Goal: Transaction & Acquisition: Purchase product/service

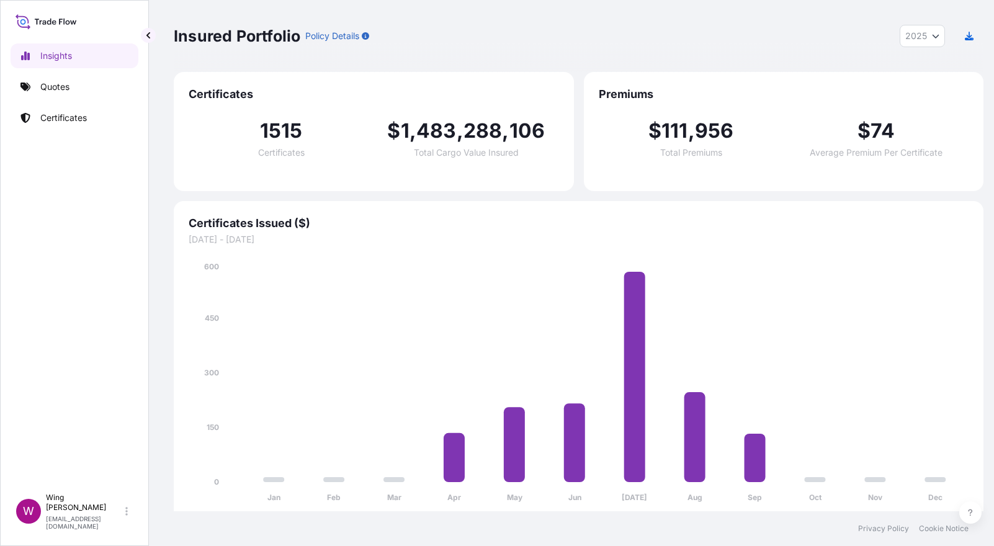
select select "2025"
click at [72, 89] on link "Quotes" at bounding box center [75, 86] width 128 height 25
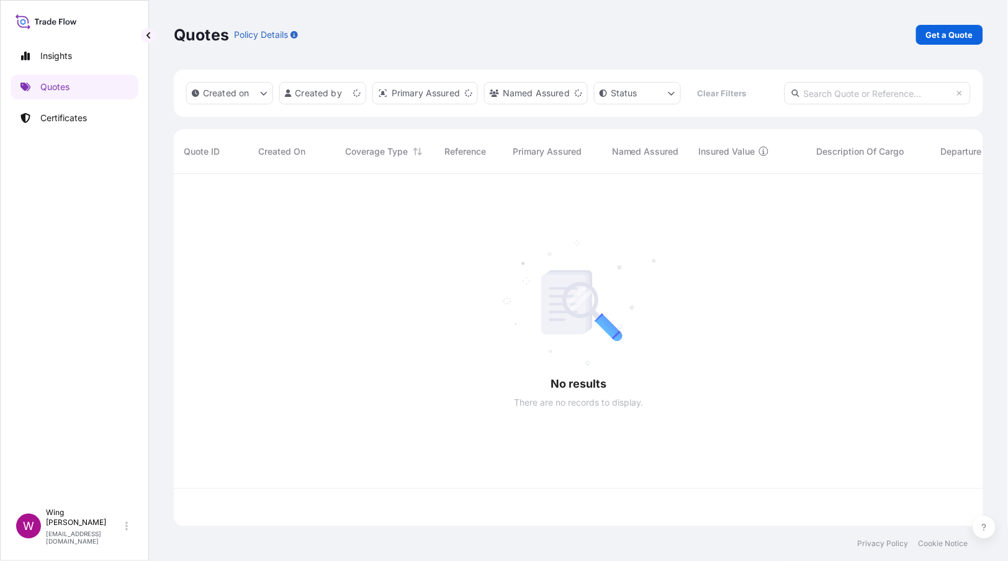
scroll to position [345, 796]
click at [930, 35] on p "Get a Quote" at bounding box center [949, 35] width 47 height 12
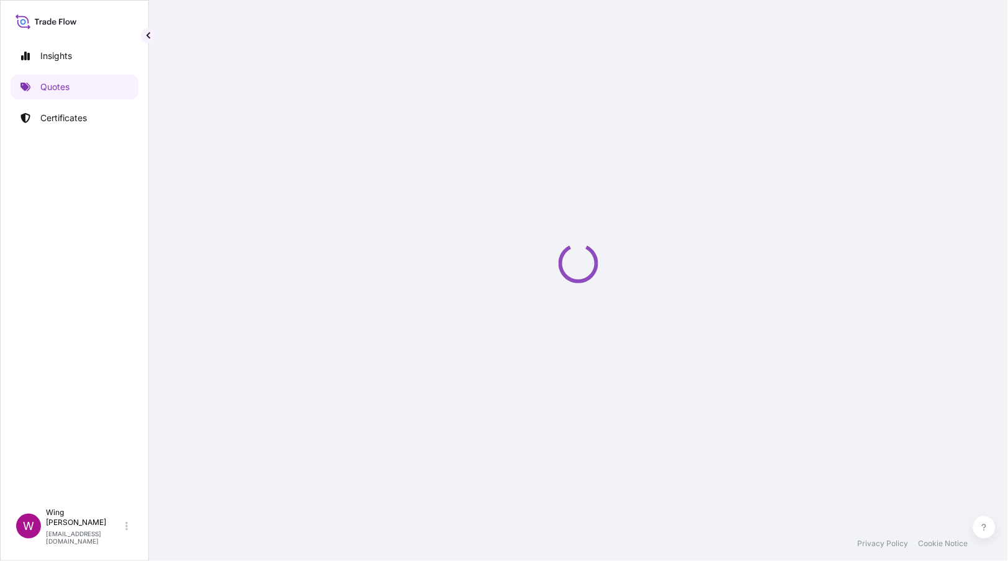
select select "AIR"
select select "27"
select select "Transit"
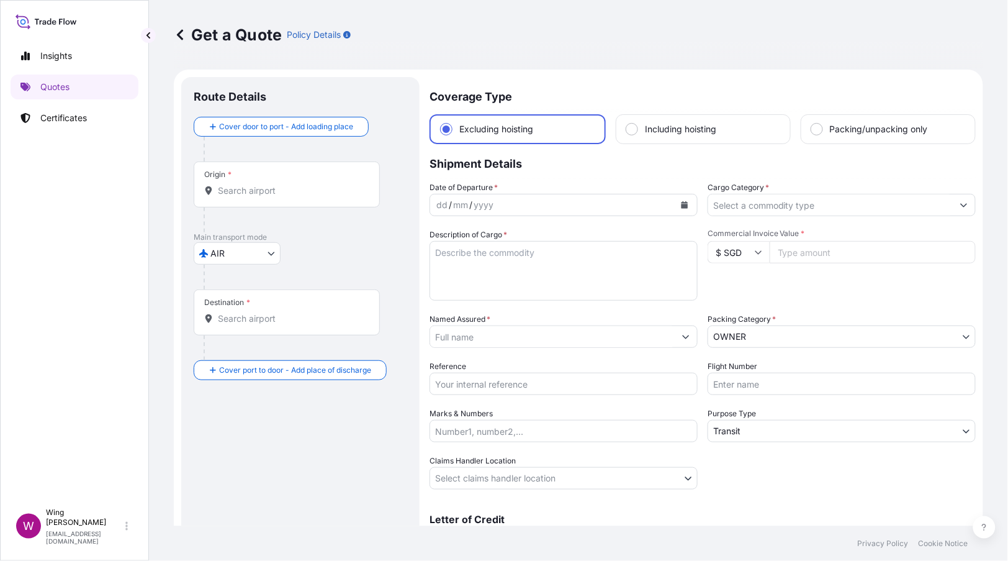
scroll to position [20, 0]
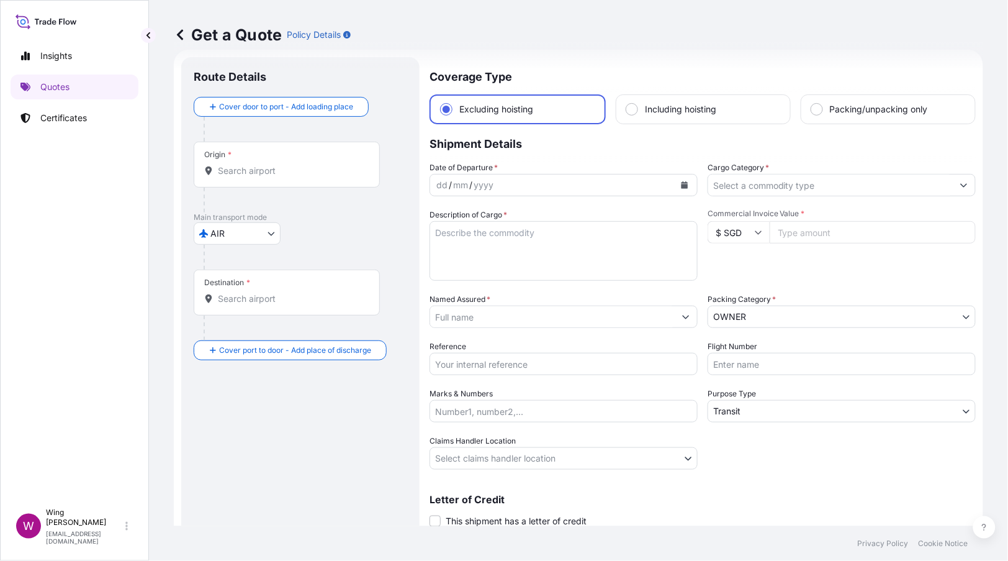
click at [260, 229] on body "Insights Quotes Certificates W Wing Lee [EMAIL_ADDRESS][DOMAIN_NAME] Get a Quot…" at bounding box center [504, 280] width 1008 height 561
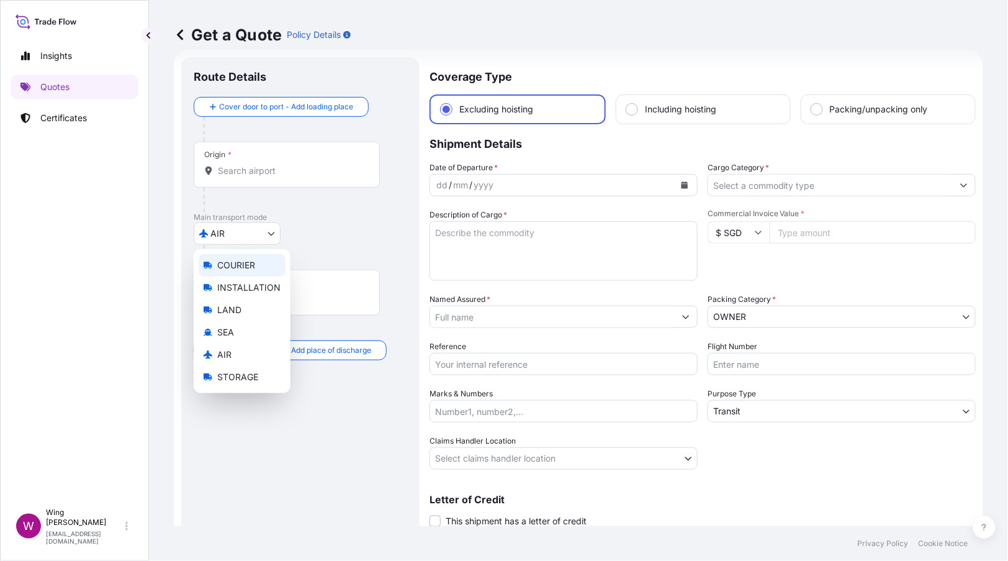
click at [250, 266] on span "COURIER" at bounding box center [236, 265] width 38 height 12
select select "COURIER"
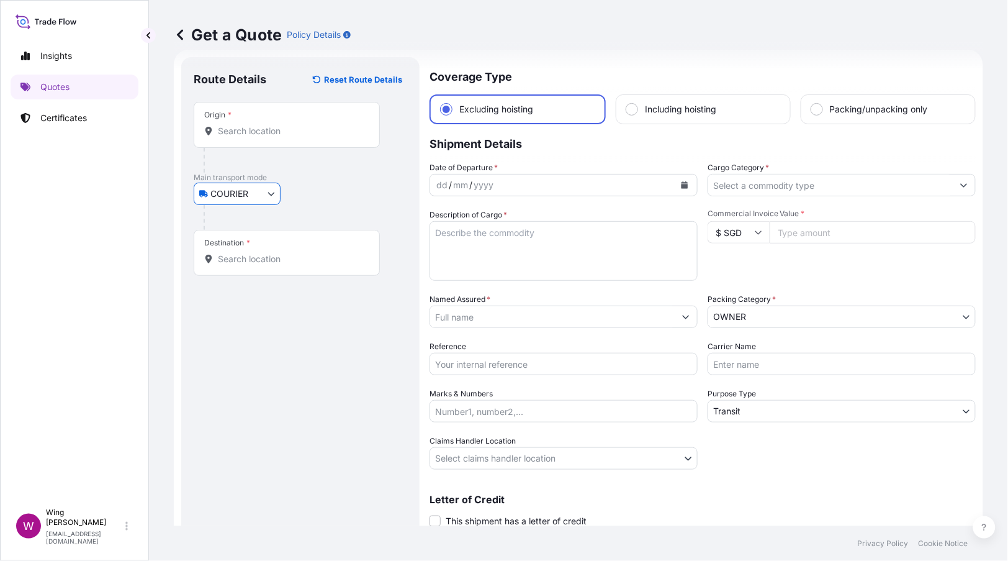
click at [263, 143] on div "Origin *" at bounding box center [287, 125] width 186 height 46
click at [263, 137] on input "Origin *" at bounding box center [291, 131] width 147 height 12
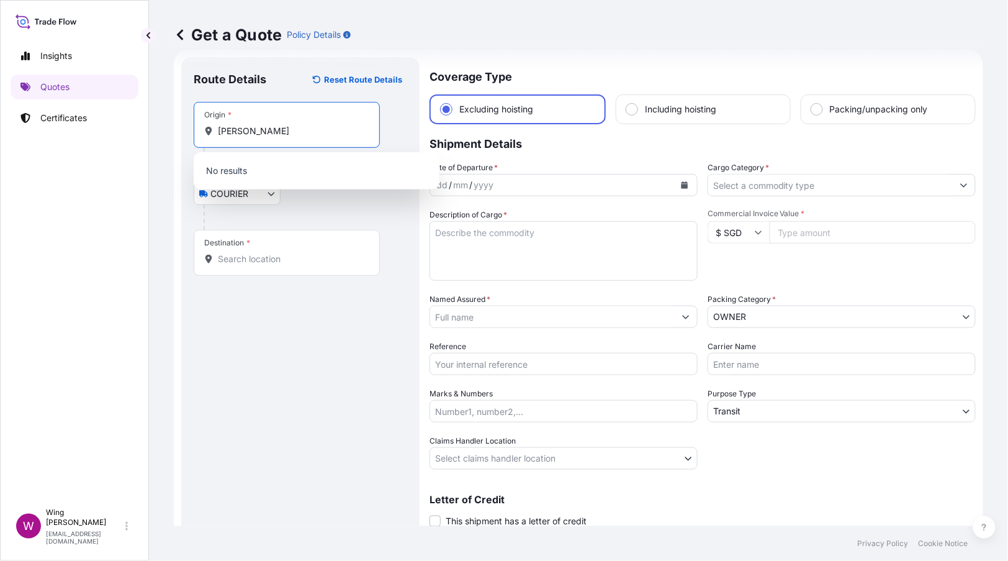
type input "竹人弓土"
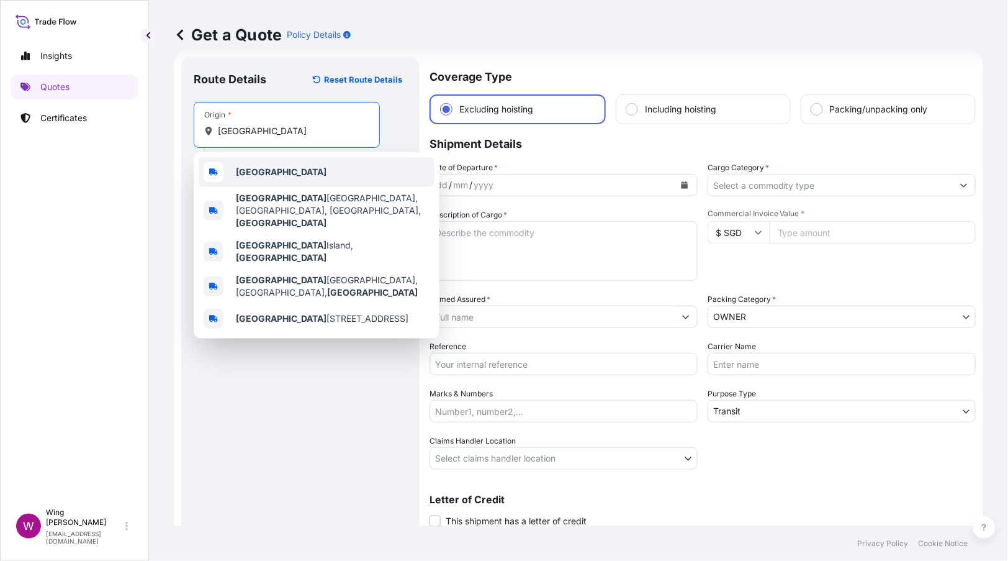
click at [248, 173] on b "[GEOGRAPHIC_DATA]" at bounding box center [281, 171] width 91 height 11
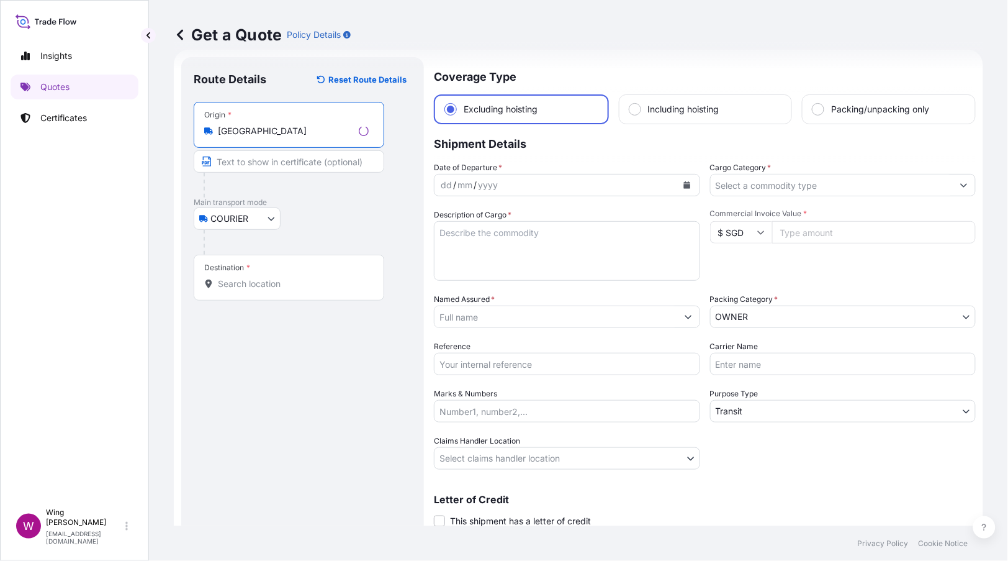
type input "[GEOGRAPHIC_DATA]"
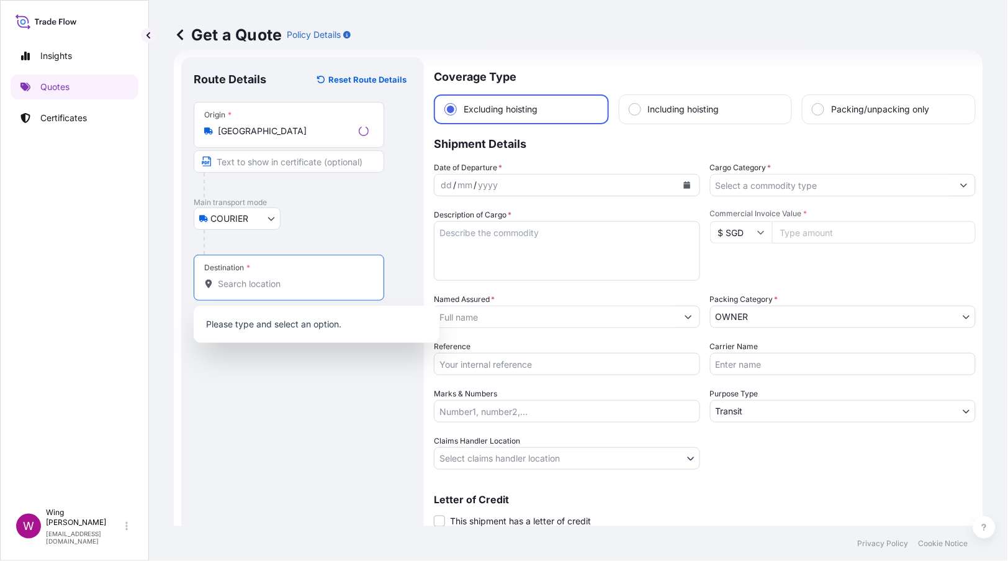
click at [246, 279] on input "Destination *" at bounding box center [293, 283] width 151 height 12
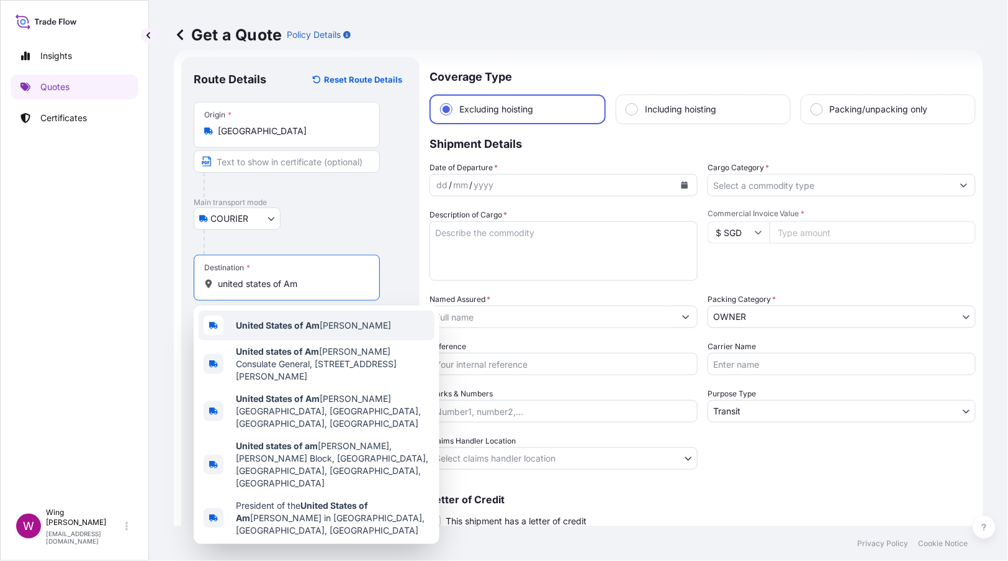
click at [280, 333] on div "United States of Am [PERSON_NAME]" at bounding box center [317, 325] width 236 height 30
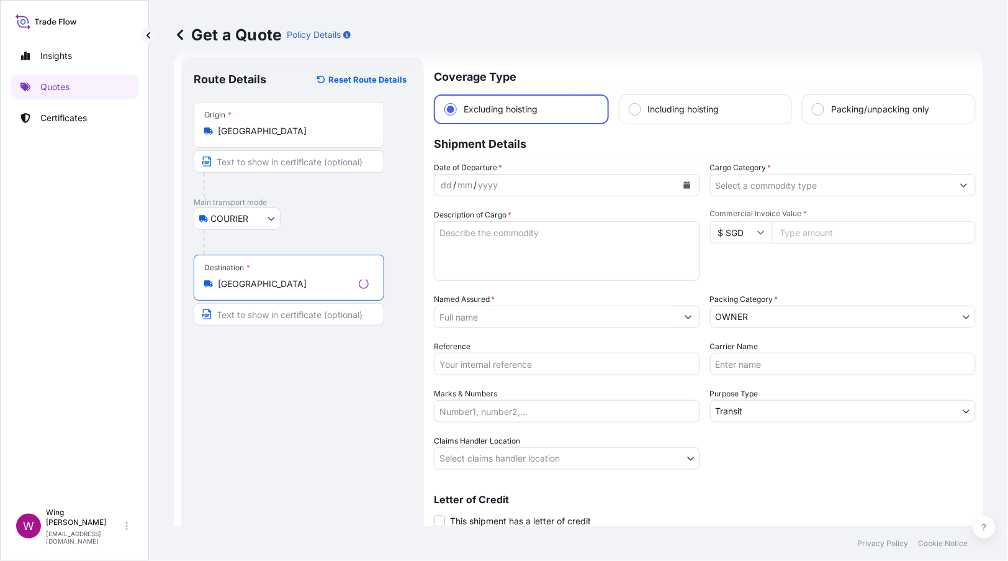
type input "[GEOGRAPHIC_DATA]"
click at [675, 183] on button "Calendar" at bounding box center [685, 185] width 20 height 20
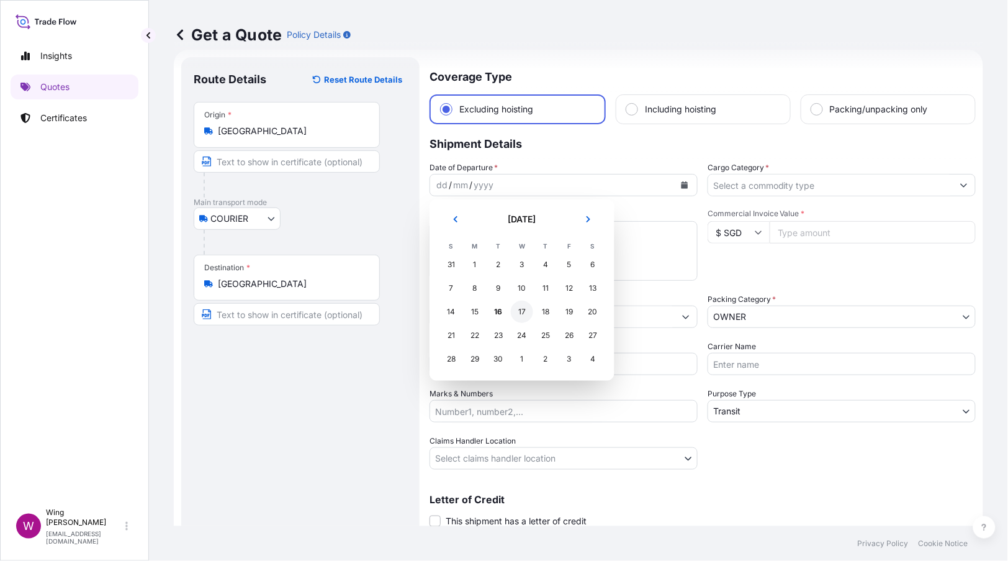
click at [515, 310] on div "17" at bounding box center [522, 311] width 22 height 22
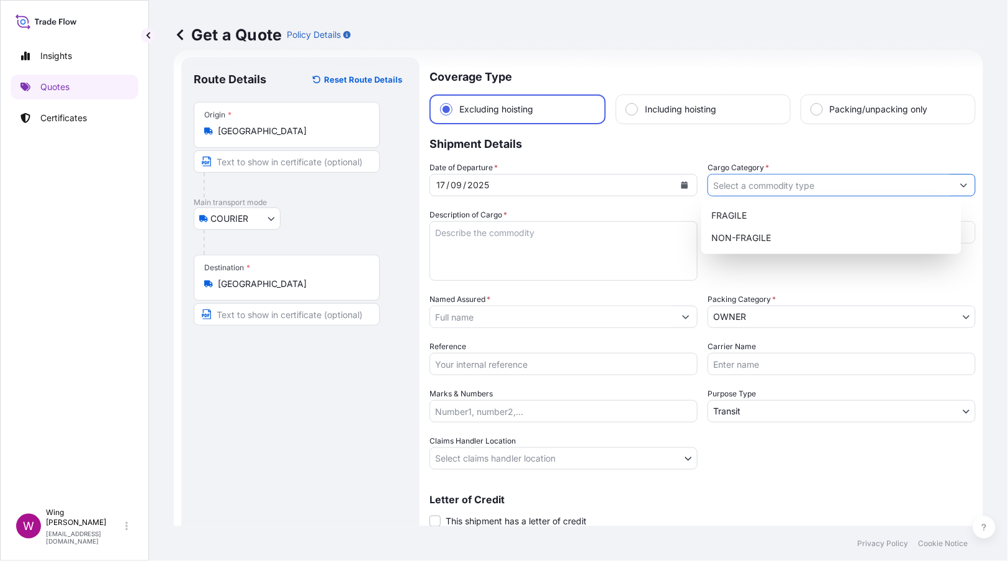
click at [893, 189] on input "Cargo Category *" at bounding box center [830, 185] width 245 height 22
click at [844, 232] on div "NON-FRAGILE" at bounding box center [831, 238] width 250 height 22
type input "NON-FRAGILE"
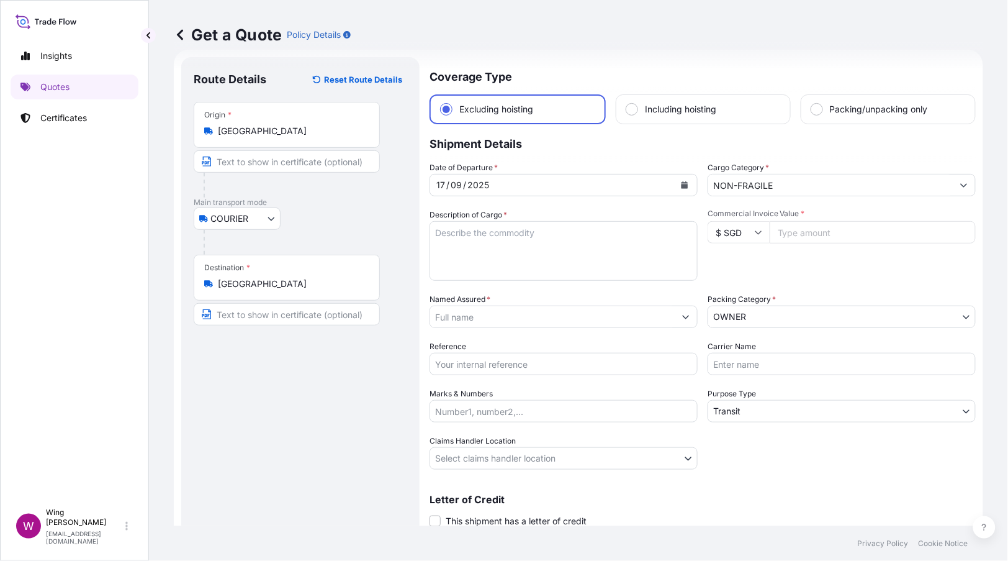
click at [452, 259] on textarea "Description of Cargo *" at bounding box center [564, 251] width 268 height 60
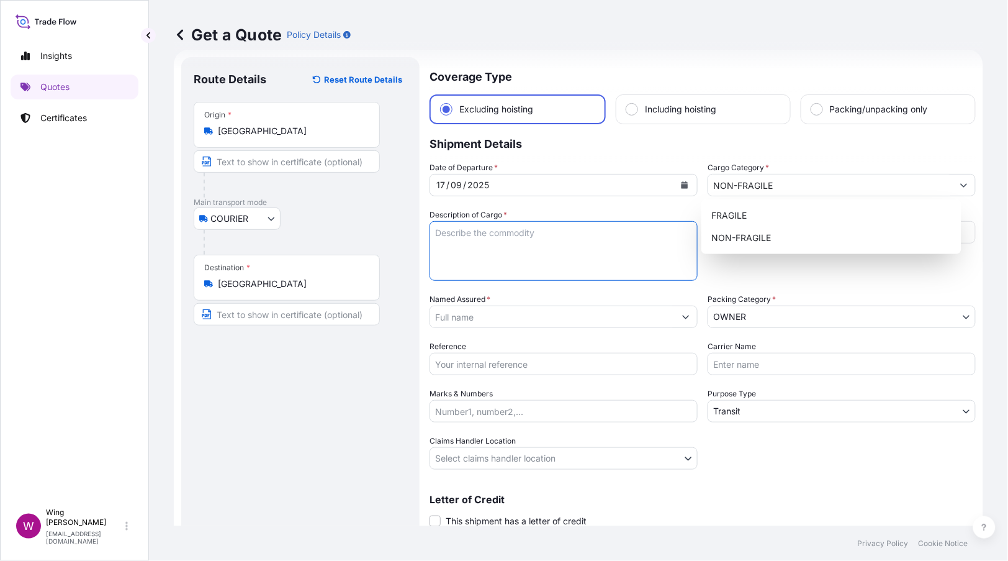
paste textarea "DDG86 [PERSON_NAME], Misunderstanding Home"
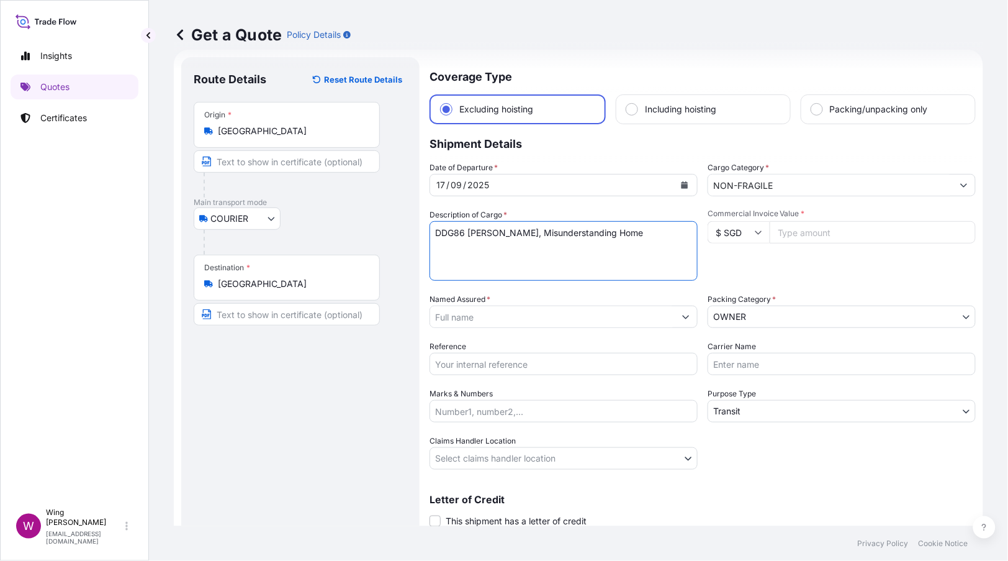
click at [472, 230] on textarea "DDG86 [PERSON_NAME], Misunderstanding Home" at bounding box center [564, 251] width 268 height 60
click at [623, 266] on textarea "DDG86, [PERSON_NAME], Misunderstanding Home" at bounding box center [564, 251] width 268 height 60
click at [686, 245] on textarea "DDG86, [PERSON_NAME], Misunderstanding Home" at bounding box center [564, 251] width 268 height 60
type textarea "DDG86, [PERSON_NAME], Misunderstanding Home"
click at [351, 219] on div "COURIER COURIER INSTALLATION LAND SEA AIR STORAGE" at bounding box center [301, 218] width 214 height 22
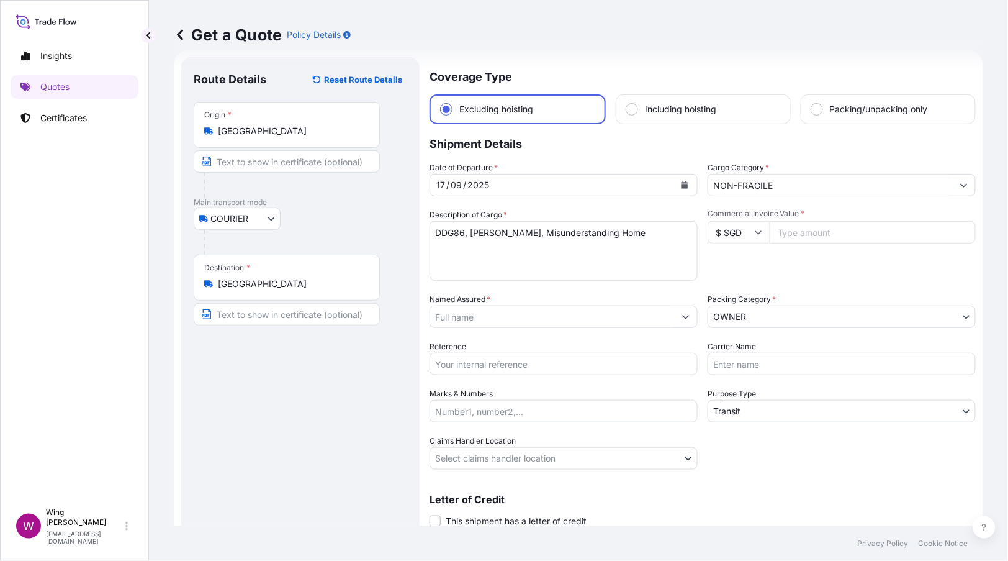
click at [755, 233] on icon at bounding box center [758, 231] width 7 height 7
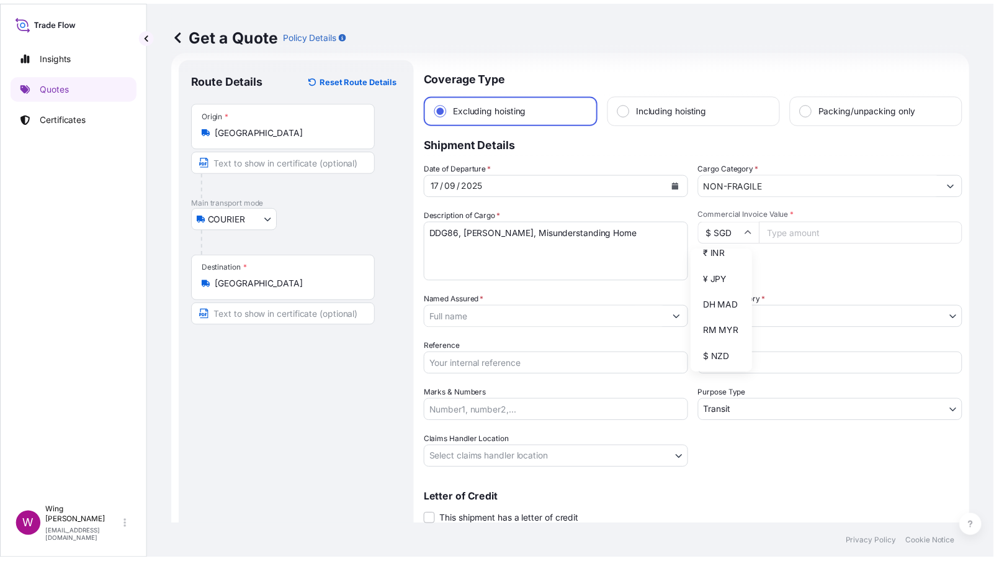
scroll to position [279, 0]
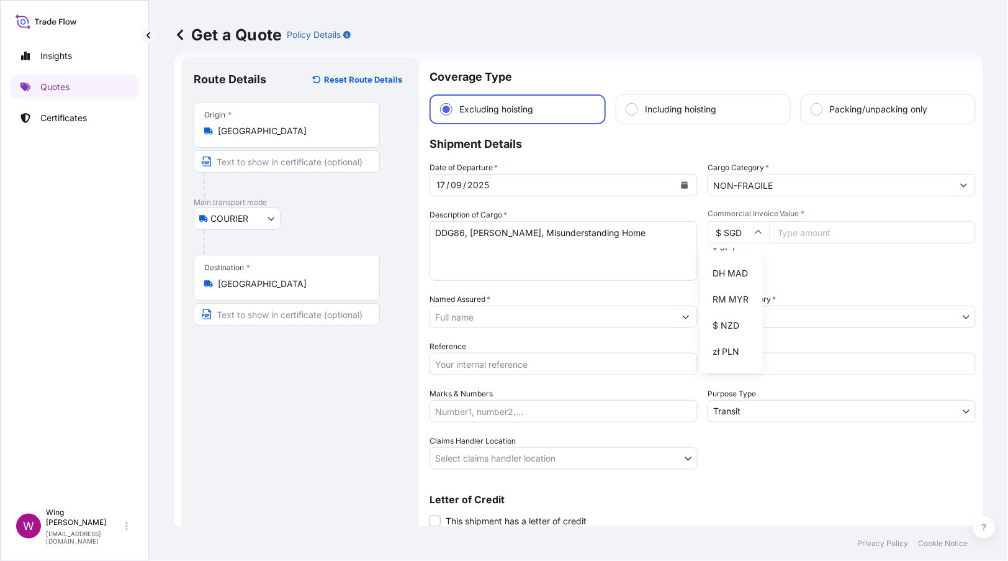
click at [724, 207] on div "$ HKD" at bounding box center [732, 195] width 52 height 24
type input "$ HKD"
click at [779, 232] on input "Commercial Invoice Value *" at bounding box center [873, 232] width 206 height 22
paste input "27940"
type input "27940"
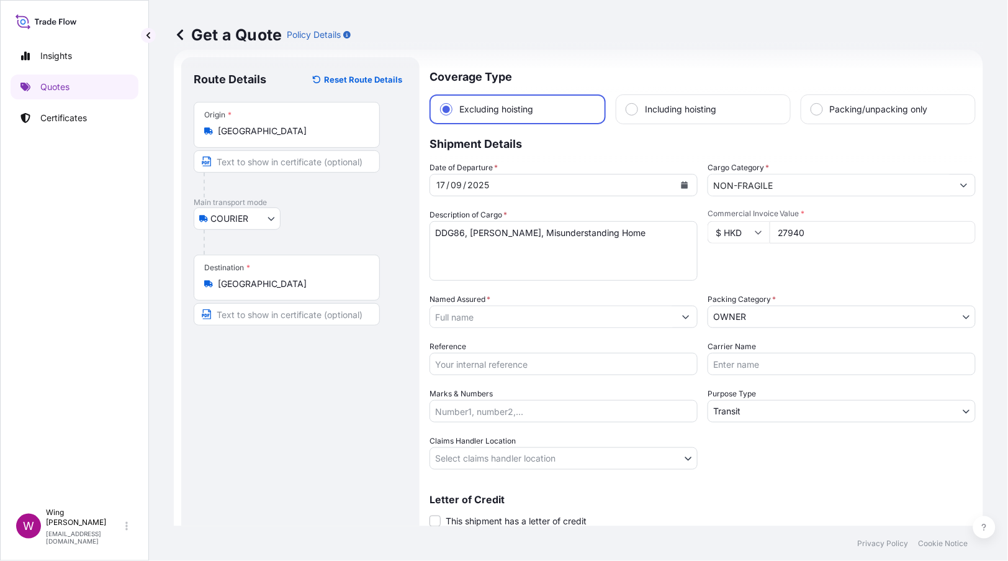
click at [776, 277] on div "Commercial Invoice Value * $ HKD 27940" at bounding box center [842, 245] width 268 height 72
click at [795, 315] on body "Insights Quotes Certificates W Wing Lee [EMAIL_ADDRESS][DOMAIN_NAME] Get a Quot…" at bounding box center [504, 280] width 1008 height 561
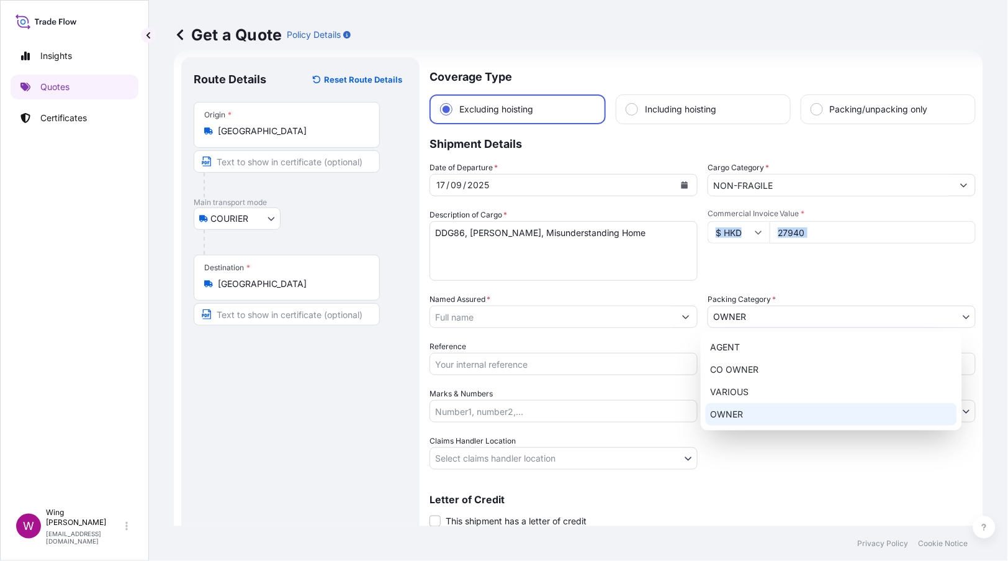
click at [759, 408] on div "OWNER" at bounding box center [831, 414] width 251 height 22
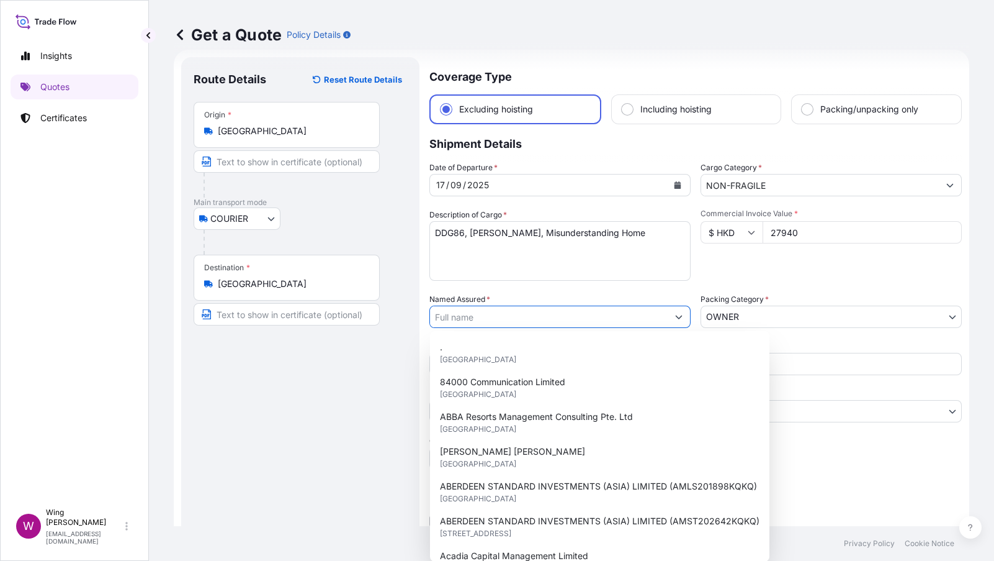
click at [451, 311] on input "Named Assured *" at bounding box center [549, 316] width 238 height 22
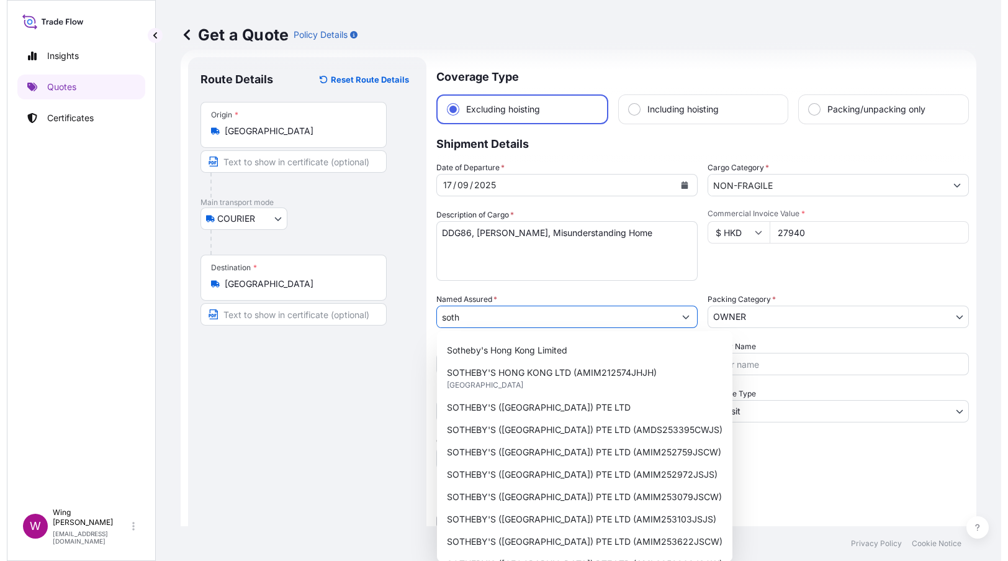
scroll to position [0, 0]
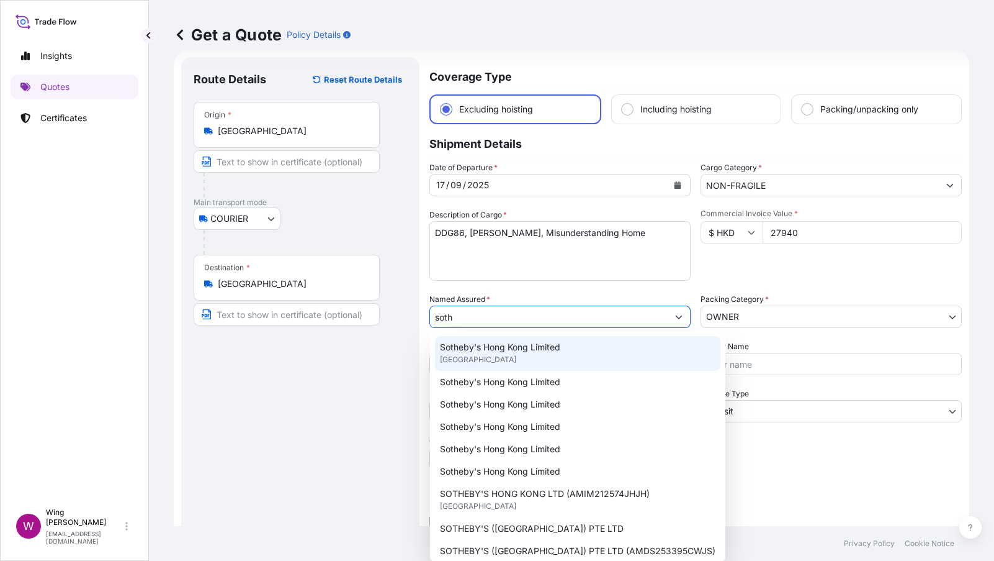
click at [511, 351] on span "Sotheby's Hong Kong Limited" at bounding box center [500, 347] width 120 height 12
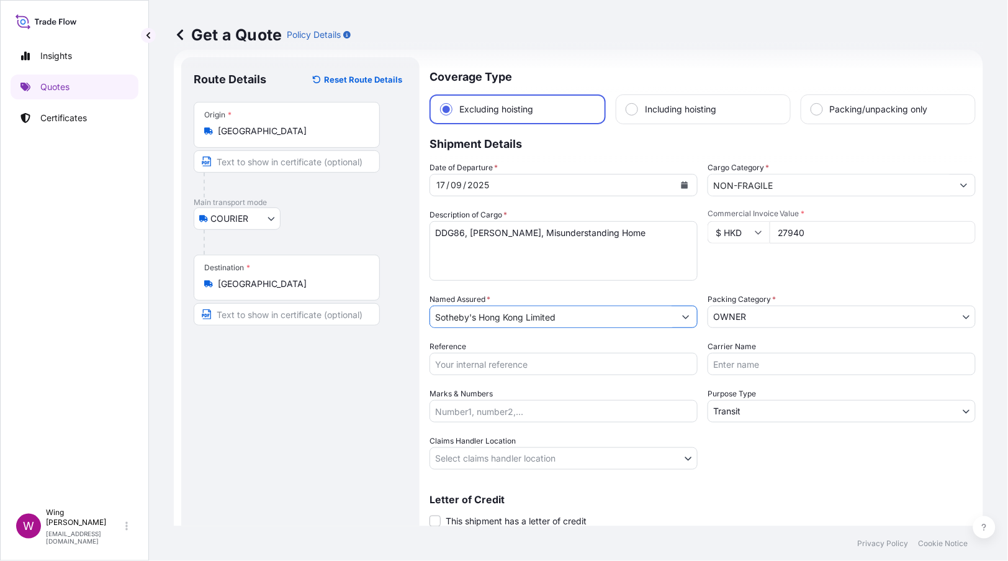
type input "Sotheby's Hong Kong Limited"
click at [476, 363] on input "Reference" at bounding box center [564, 364] width 268 height 22
paste input "AMIM2510446MEME"
type input "AMIM2510446MEME"
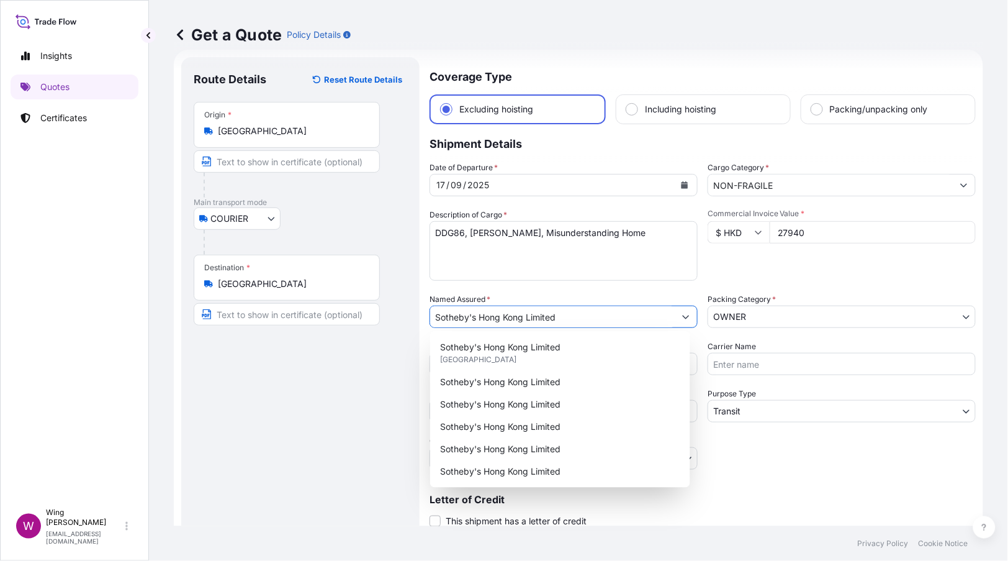
click at [621, 317] on input "Sotheby's Hong Kong Limited" at bounding box center [552, 316] width 245 height 22
click at [556, 342] on span "Sotheby's Hong Kong Limited" at bounding box center [500, 347] width 120 height 12
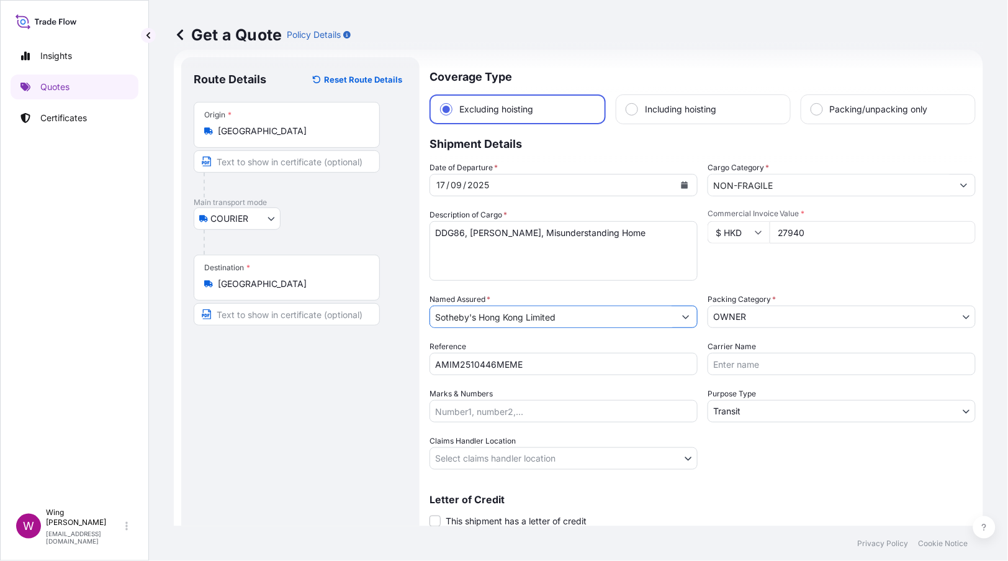
click at [564, 316] on input "Sotheby's Hong Kong Limited" at bounding box center [552, 316] width 245 height 22
click at [680, 316] on button "Show suggestions" at bounding box center [686, 316] width 22 height 22
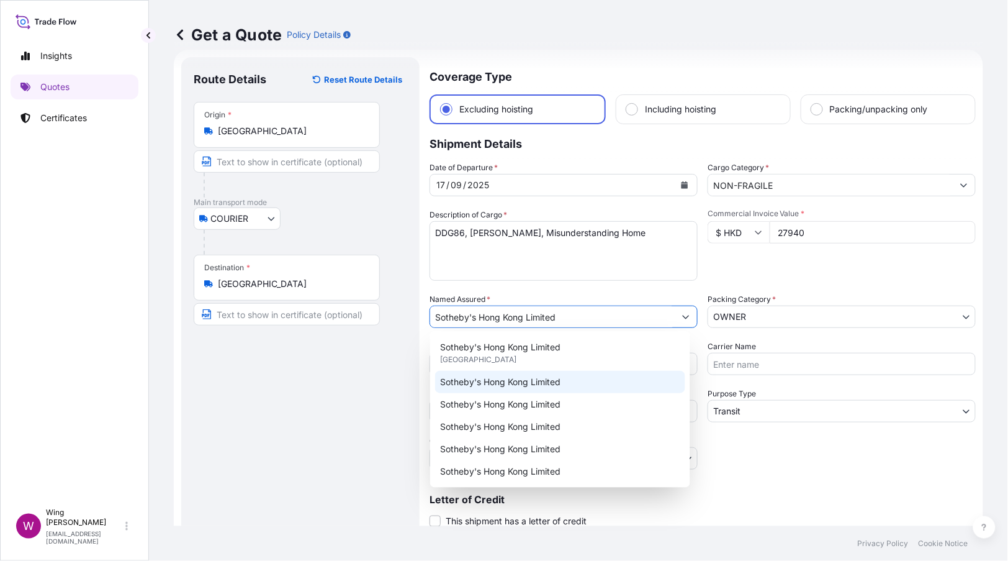
click at [549, 371] on div "Sotheby's Hong Kong Limited" at bounding box center [560, 382] width 250 height 22
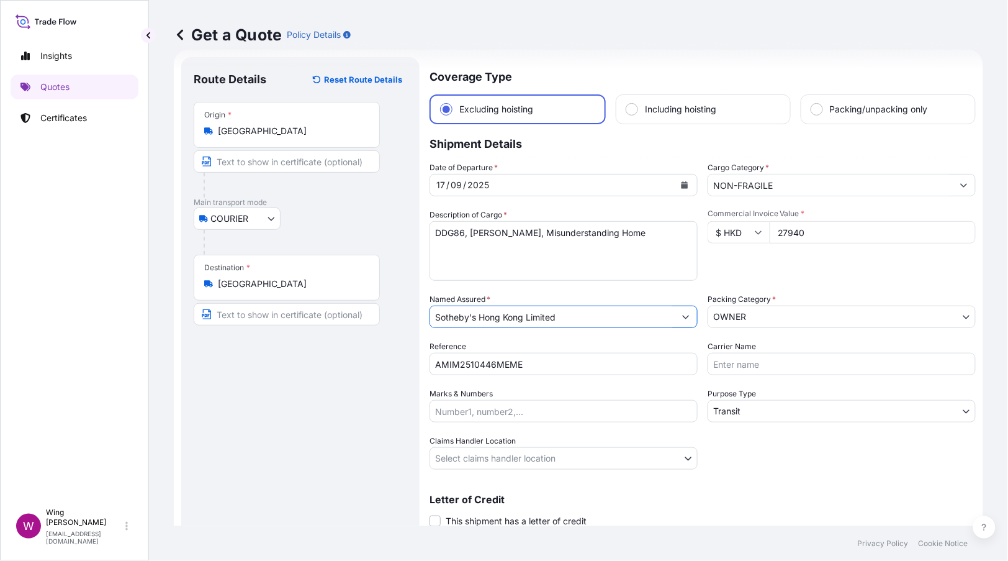
click at [605, 307] on input "Sotheby's Hong Kong Limited" at bounding box center [552, 316] width 245 height 22
click at [643, 314] on input "Sotheby's Hong Kong Limited" at bounding box center [552, 316] width 245 height 22
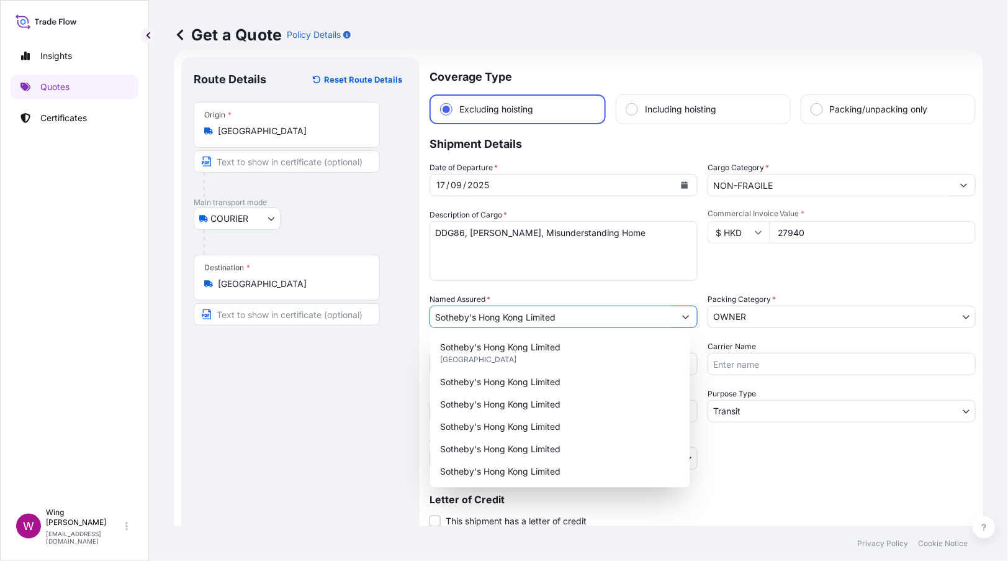
click at [682, 315] on icon "Show suggestions" at bounding box center [685, 316] width 7 height 7
click at [549, 382] on span "Sotheby's Hong Kong Limited" at bounding box center [500, 382] width 120 height 12
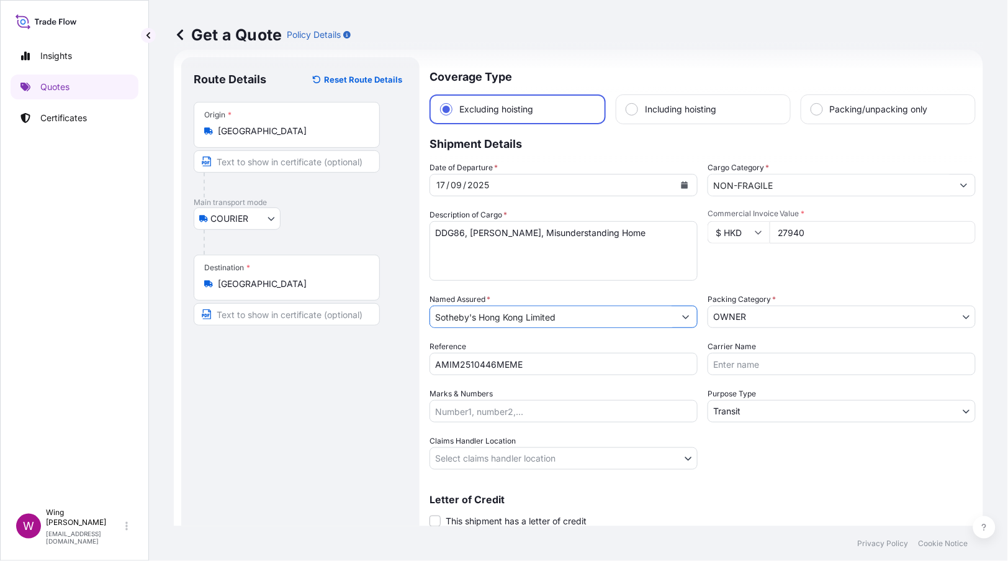
click at [572, 318] on input "Sotheby's Hong Kong Limited" at bounding box center [552, 316] width 245 height 22
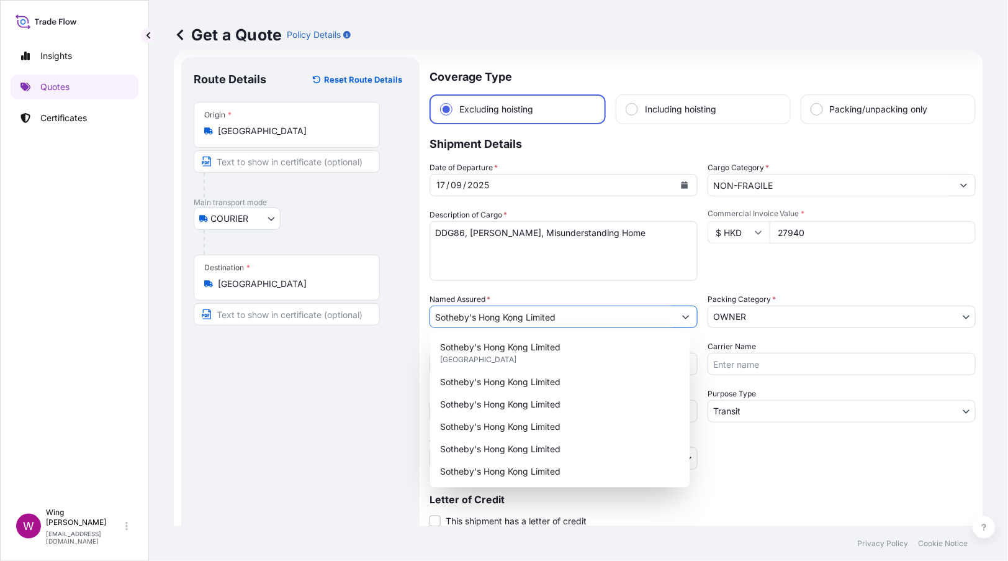
click at [682, 317] on icon "Show suggestions" at bounding box center [685, 316] width 7 height 7
click at [682, 315] on icon "Show suggestions" at bounding box center [685, 316] width 7 height 7
click at [351, 417] on div "Route Details Reset Route Details Place of loading Road / [GEOGRAPHIC_DATA] / I…" at bounding box center [301, 310] width 214 height 480
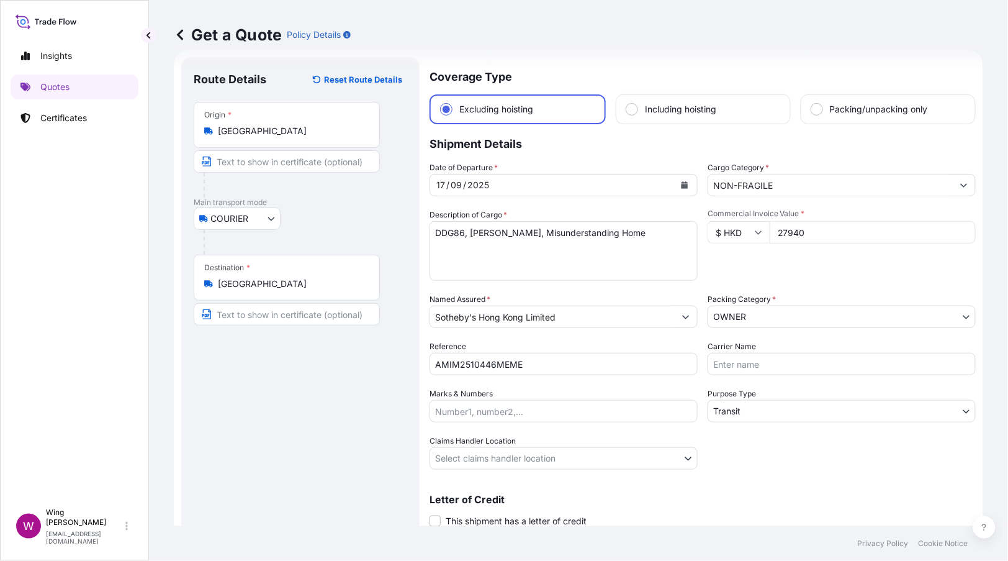
click at [769, 406] on body "Insights Quotes Certificates W Wing Lee [EMAIL_ADDRESS][DOMAIN_NAME] Get a Quot…" at bounding box center [504, 280] width 1008 height 561
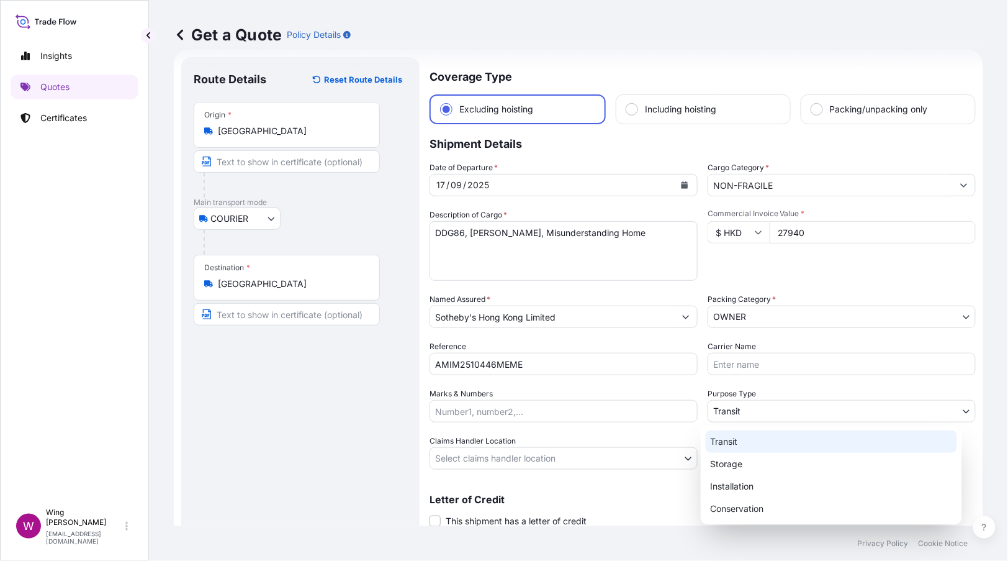
click at [747, 438] on div "Transit" at bounding box center [831, 441] width 251 height 22
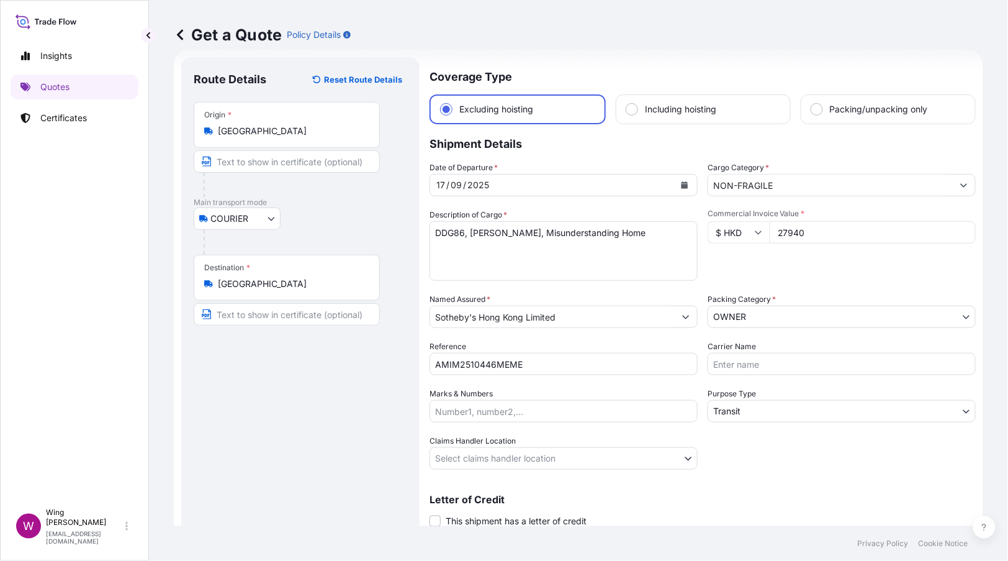
click at [326, 446] on div "Route Details Reset Route Details Place of loading Road / [GEOGRAPHIC_DATA] / I…" at bounding box center [301, 310] width 214 height 480
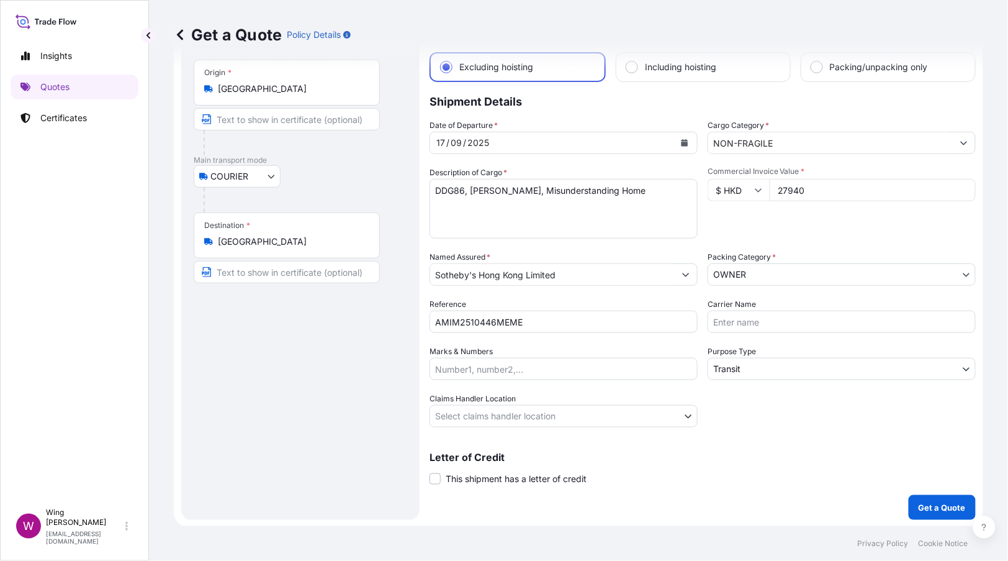
click at [619, 421] on body "Insights Quotes Certificates W Wing Lee [EMAIL_ADDRESS][DOMAIN_NAME] Get a Quot…" at bounding box center [504, 280] width 1008 height 561
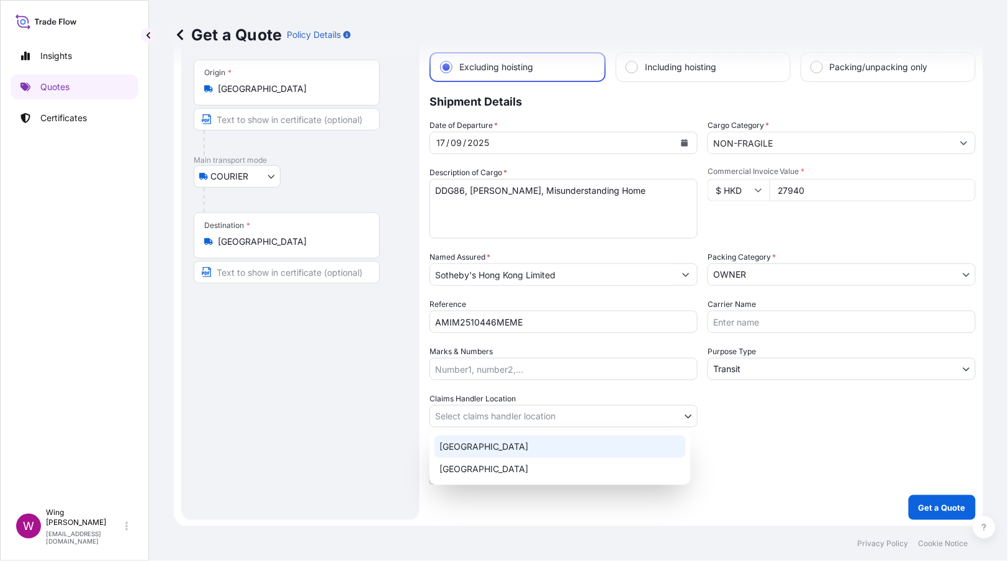
click at [553, 438] on div "[GEOGRAPHIC_DATA]" at bounding box center [560, 446] width 251 height 22
select select "[GEOGRAPHIC_DATA]"
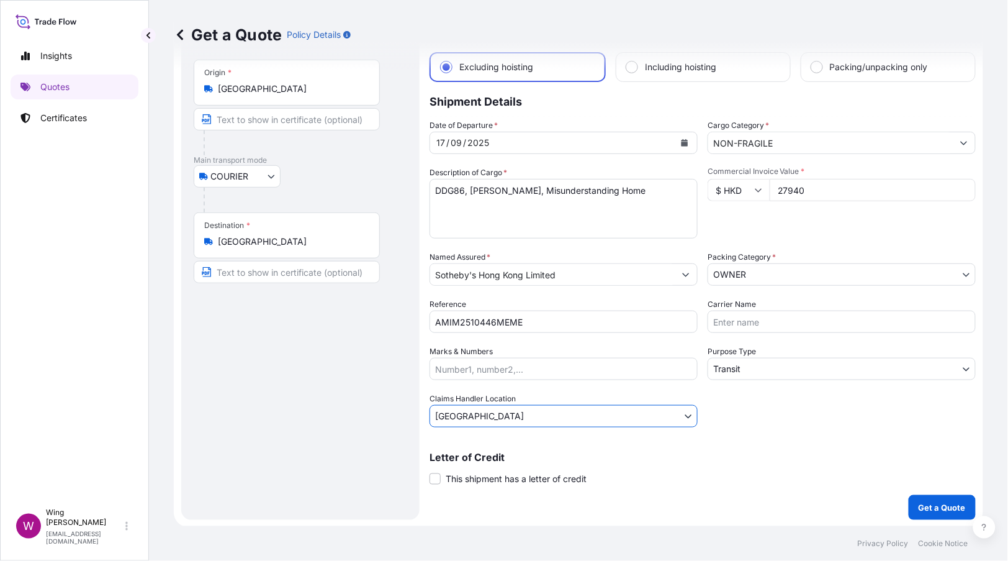
click at [314, 436] on div "Route Details Reset Route Details Place of loading Road / [GEOGRAPHIC_DATA] / I…" at bounding box center [301, 267] width 214 height 480
click at [934, 508] on p "Get a Quote" at bounding box center [942, 507] width 47 height 12
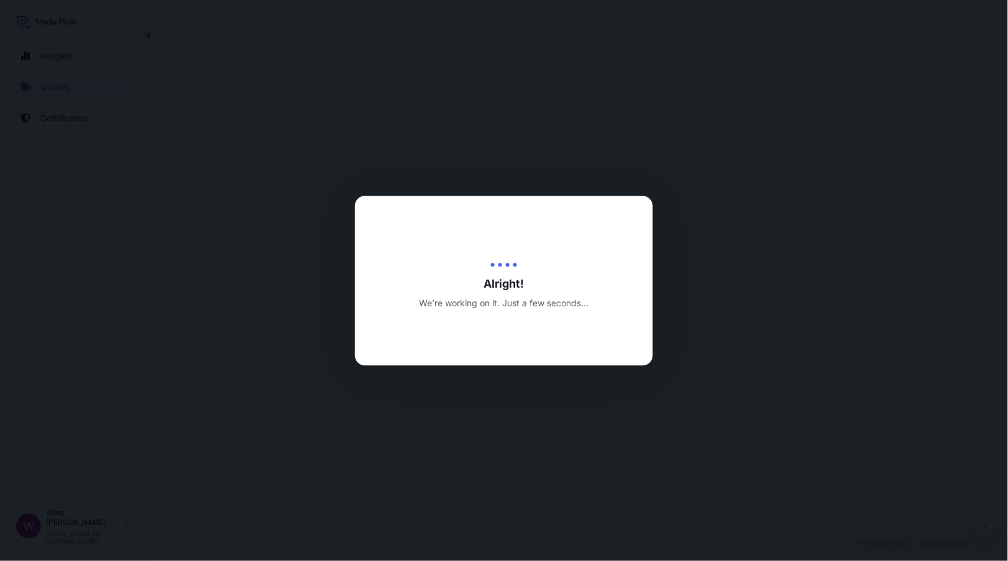
select select "COURIER"
select select "Transit"
select select "[GEOGRAPHIC_DATA]"
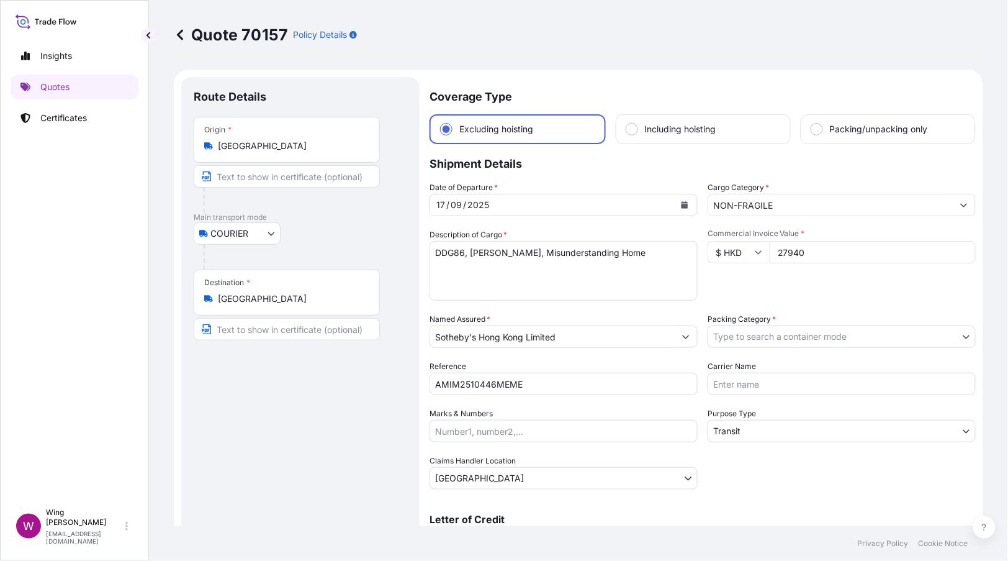
click at [286, 401] on div "Route Details Place of loading Road / [GEOGRAPHIC_DATA] / Inland Origin * [GEOG…" at bounding box center [301, 329] width 214 height 480
click at [846, 333] on body "Insights Quotes Certificates W Wing Lee [EMAIL_ADDRESS][DOMAIN_NAME] Quote 7015…" at bounding box center [504, 280] width 1008 height 561
click at [799, 345] on body "Insights Quotes Certificates W Wing Lee [EMAIL_ADDRESS][DOMAIN_NAME] Quote 7015…" at bounding box center [504, 280] width 1008 height 561
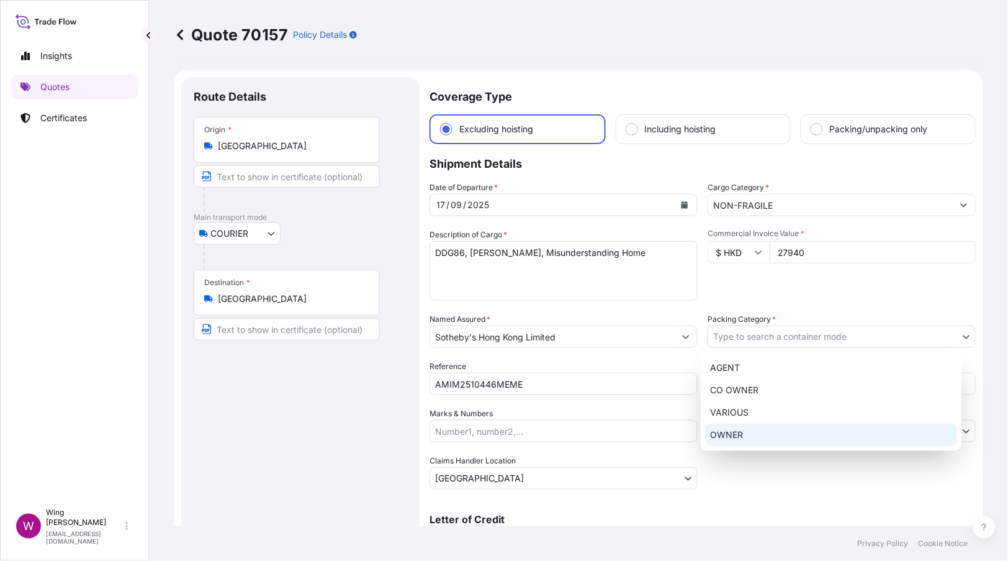
click at [773, 434] on div "OWNER" at bounding box center [831, 434] width 251 height 22
select select "27"
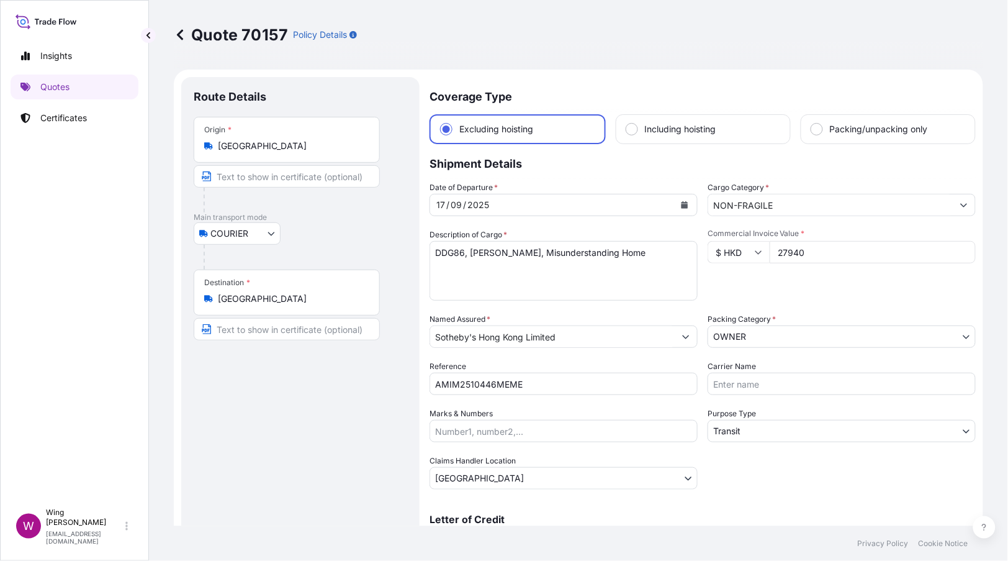
click at [344, 400] on div "Route Details Place of loading Road / [GEOGRAPHIC_DATA] / Inland Origin * [GEOG…" at bounding box center [301, 329] width 214 height 480
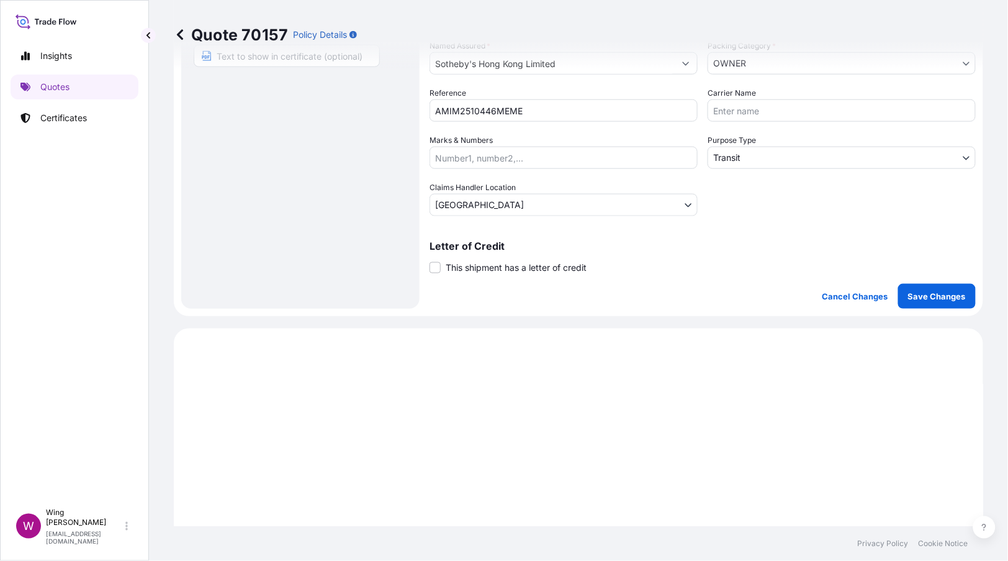
scroll to position [279, 0]
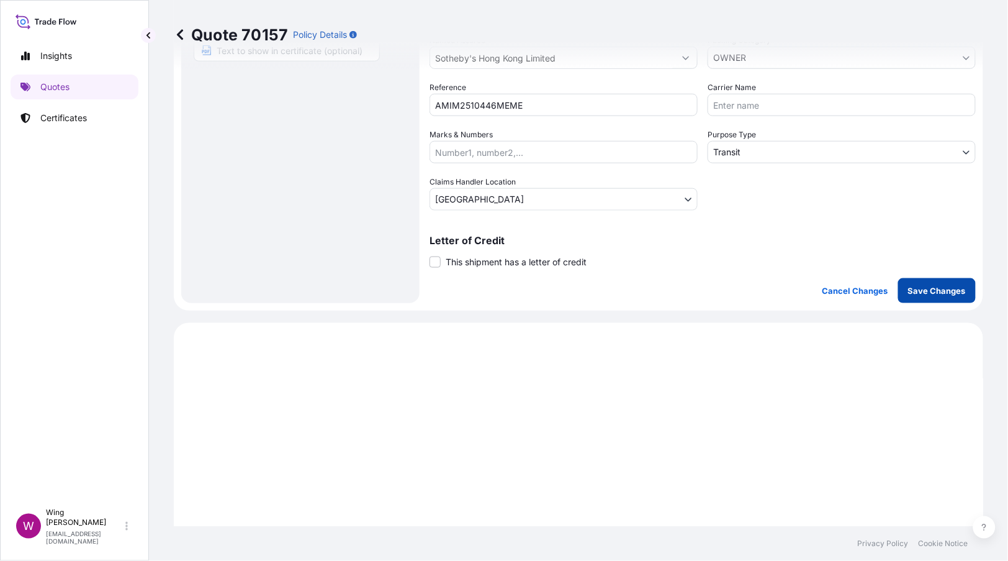
click at [921, 294] on p "Save Changes" at bounding box center [937, 290] width 58 height 12
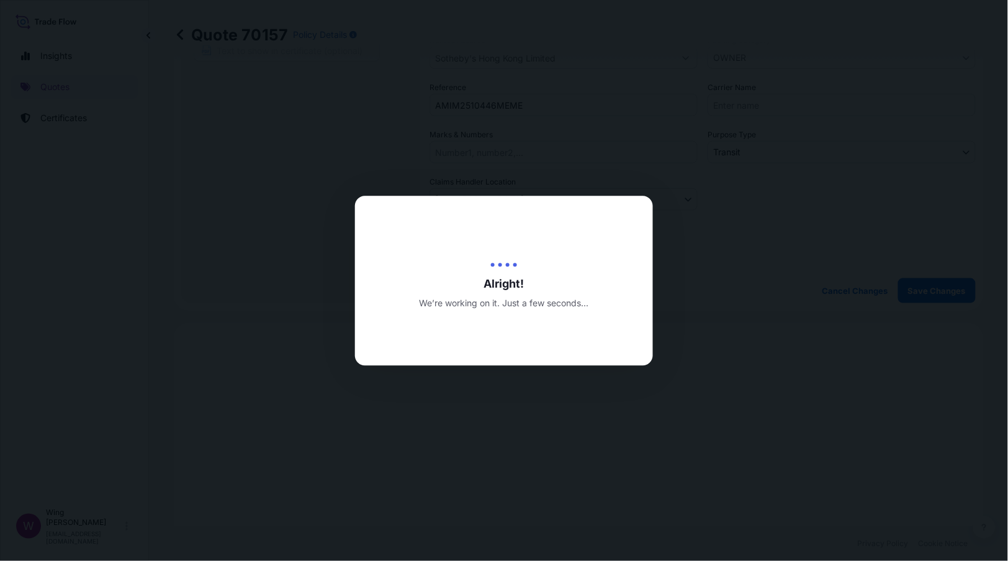
type input "[DATE]"
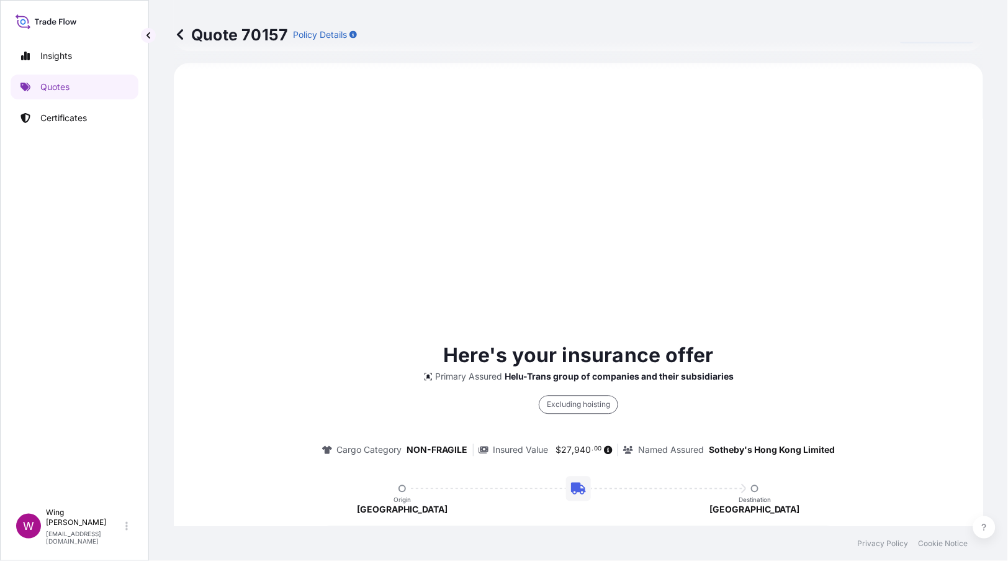
scroll to position [818, 0]
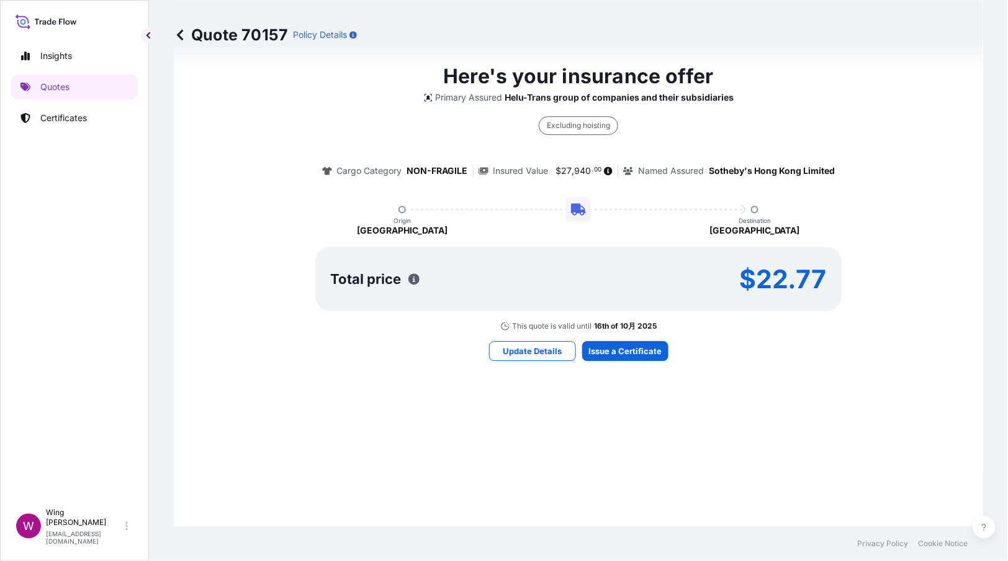
select select "COURIER"
select select "Transit"
select select "[GEOGRAPHIC_DATA]"
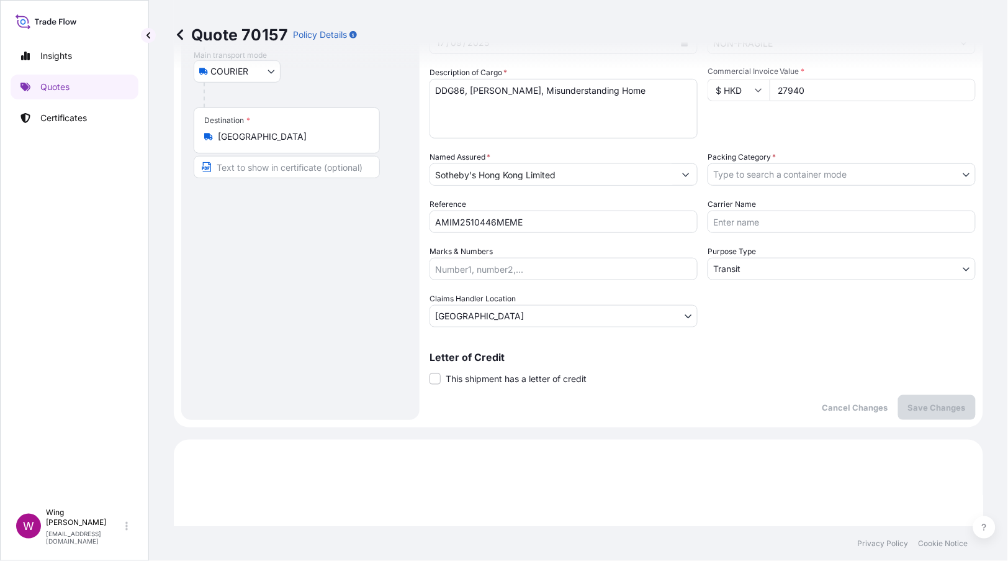
scroll to position [0, 0]
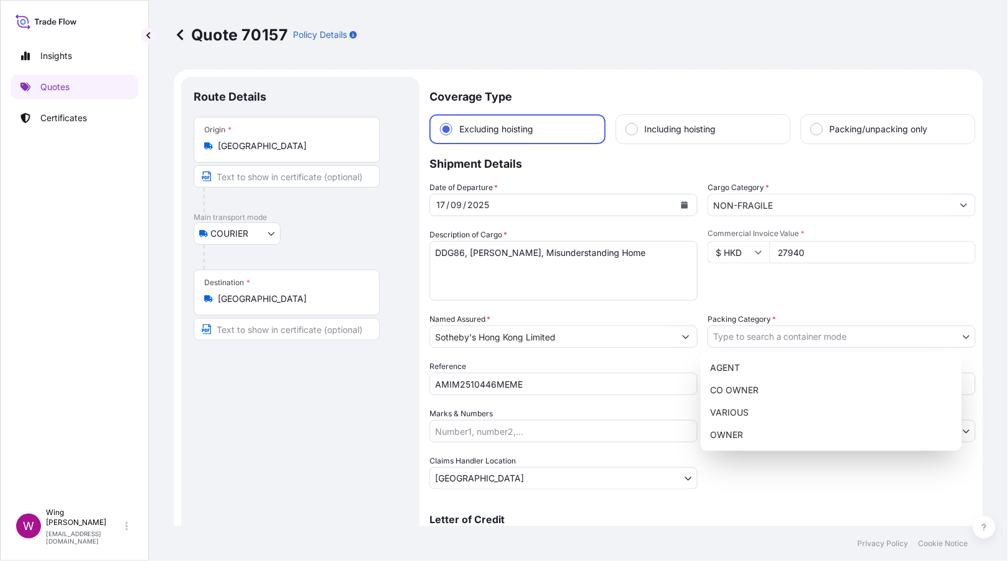
click at [733, 339] on body "Insights Quotes Certificates W Wing Lee [EMAIL_ADDRESS][DOMAIN_NAME] Quote 7015…" at bounding box center [504, 280] width 1008 height 561
click at [765, 434] on div "OWNER" at bounding box center [831, 434] width 251 height 22
select select "27"
click at [765, 434] on div "OWNER" at bounding box center [831, 434] width 251 height 22
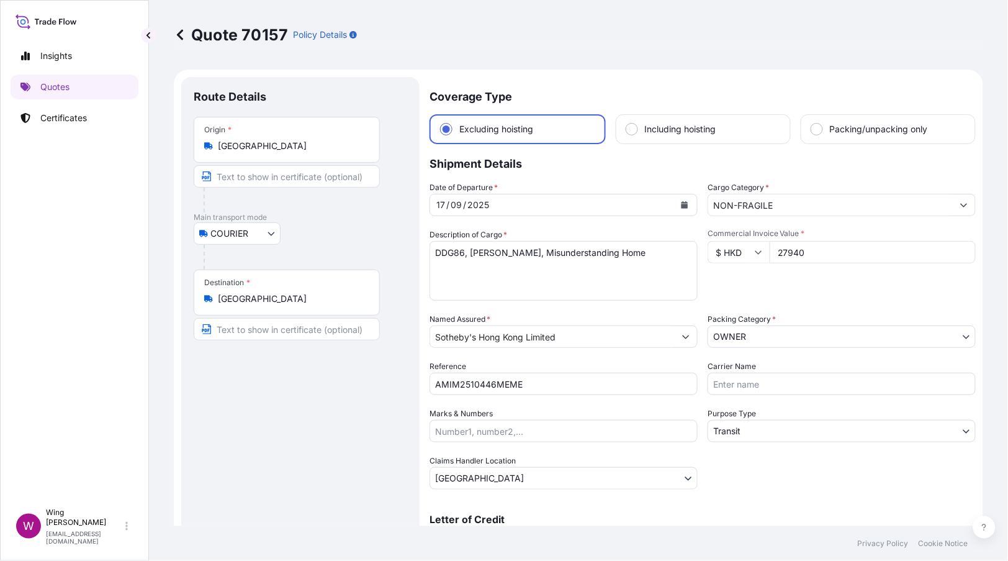
click at [782, 461] on div "Date of Departure * [DATE] Cargo Category * NON-FRAGILE Description of Cargo * …" at bounding box center [703, 335] width 546 height 308
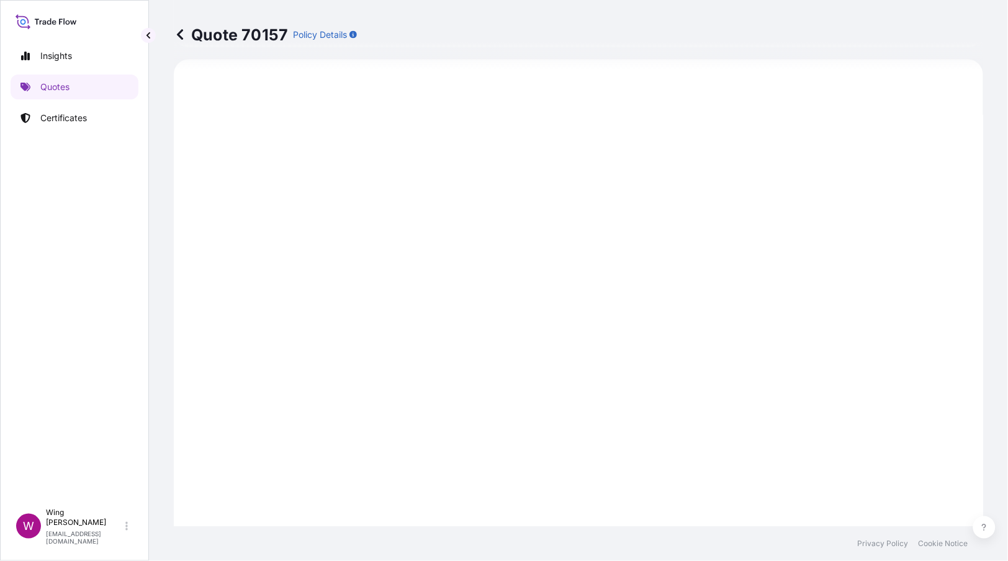
scroll to position [279, 0]
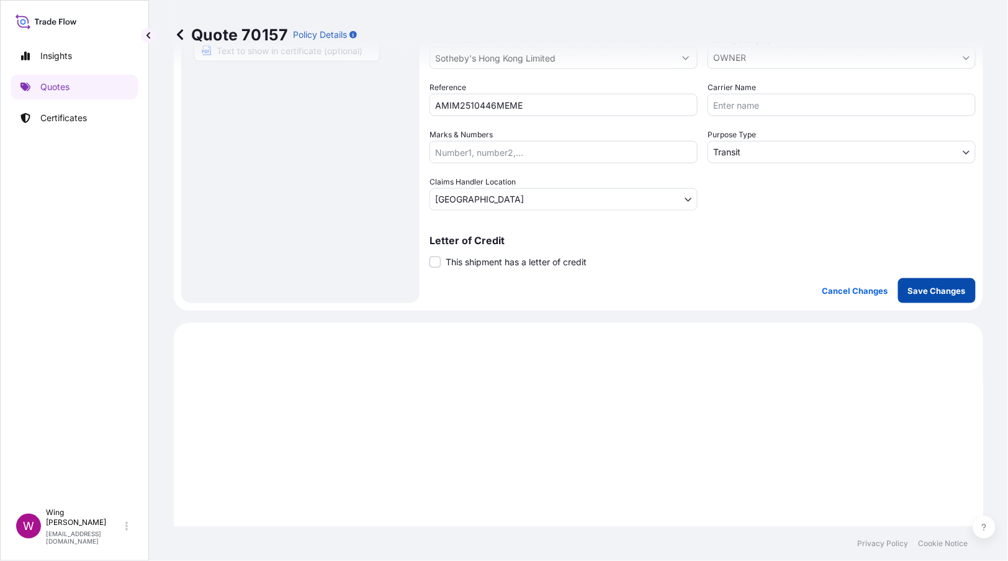
click at [939, 297] on button "Save Changes" at bounding box center [937, 290] width 78 height 25
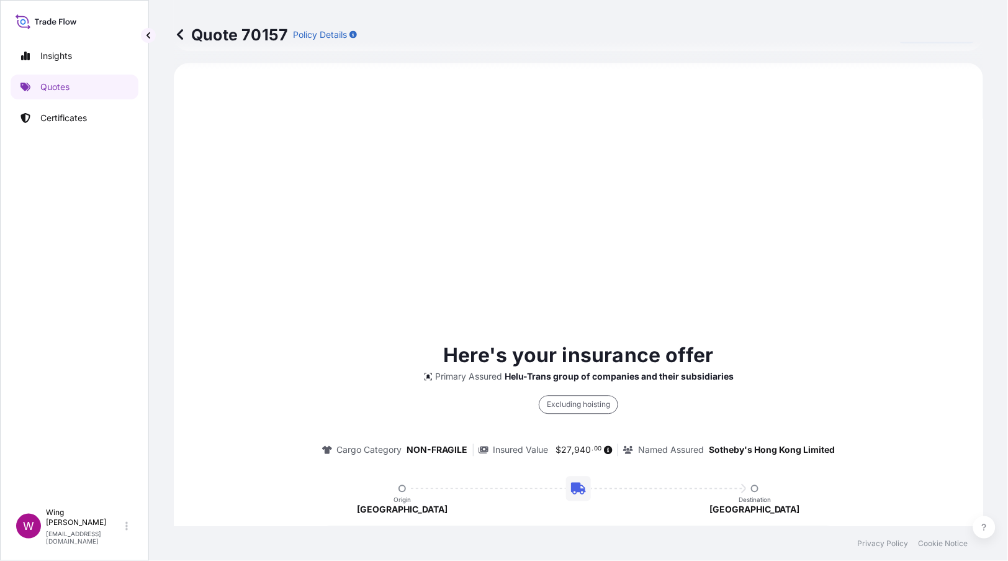
scroll to position [73, 0]
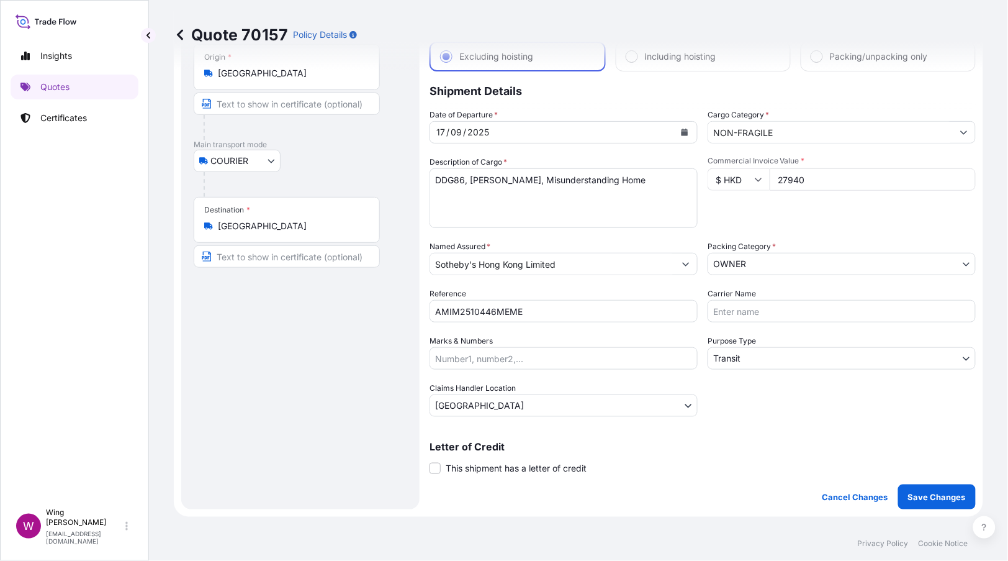
select select "COURIER"
select select "Transit"
select select "[GEOGRAPHIC_DATA]"
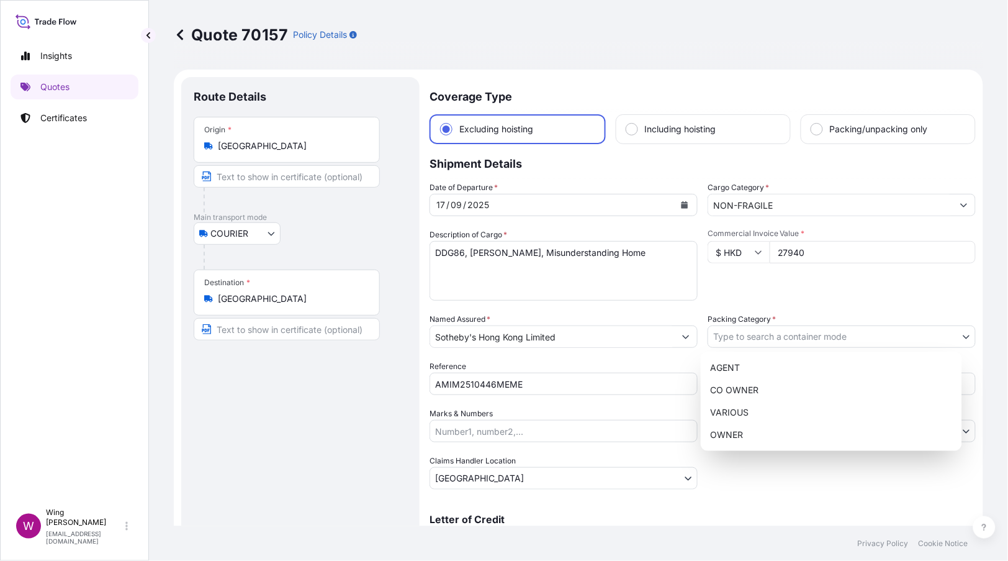
click at [763, 338] on body "Insights Quotes Certificates W Wing Lee [EMAIL_ADDRESS][DOMAIN_NAME] Quote 7015…" at bounding box center [504, 280] width 1008 height 561
click at [747, 435] on div "OWNER" at bounding box center [831, 434] width 251 height 22
select select "27"
click at [747, 435] on div "OWNER" at bounding box center [831, 434] width 251 height 22
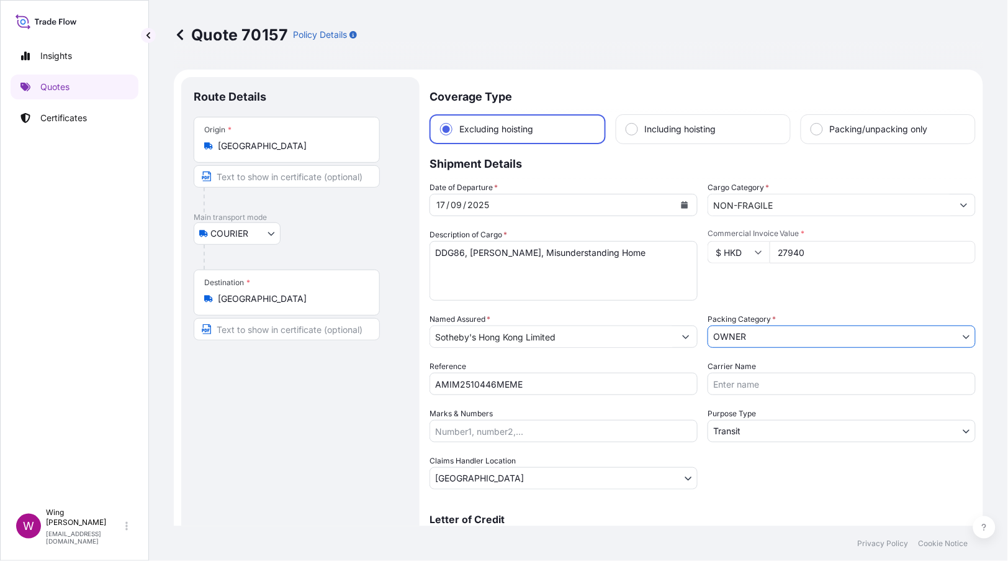
click at [726, 339] on body "Insights Quotes Certificates W Wing Lee [EMAIL_ADDRESS][DOMAIN_NAME] Quote 7015…" at bounding box center [504, 280] width 1008 height 561
click at [699, 303] on div "Date of Departure * [DATE] Cargo Category * NON-FRAGILE Description of Cargo * …" at bounding box center [703, 335] width 546 height 308
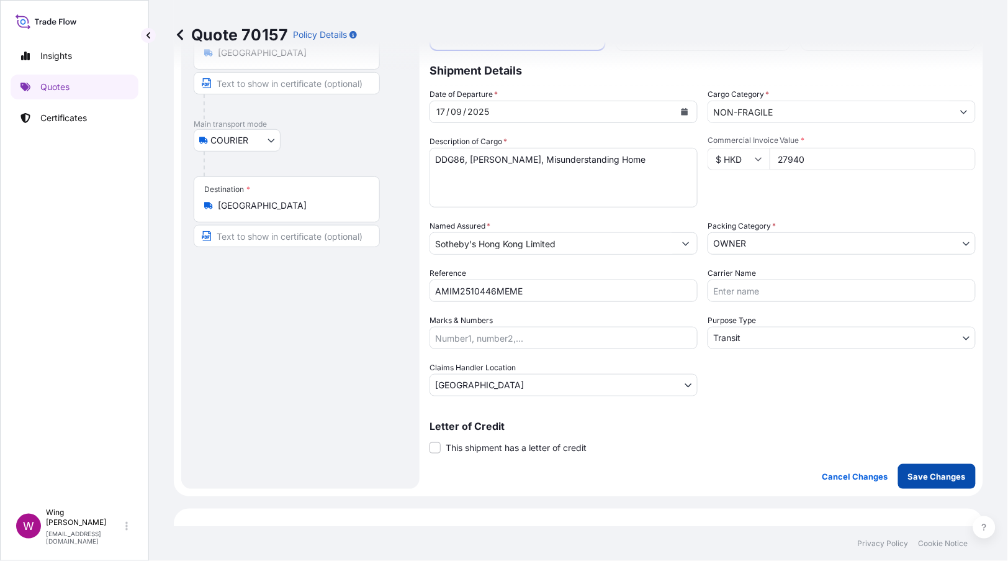
click at [921, 471] on p "Save Changes" at bounding box center [937, 476] width 58 height 12
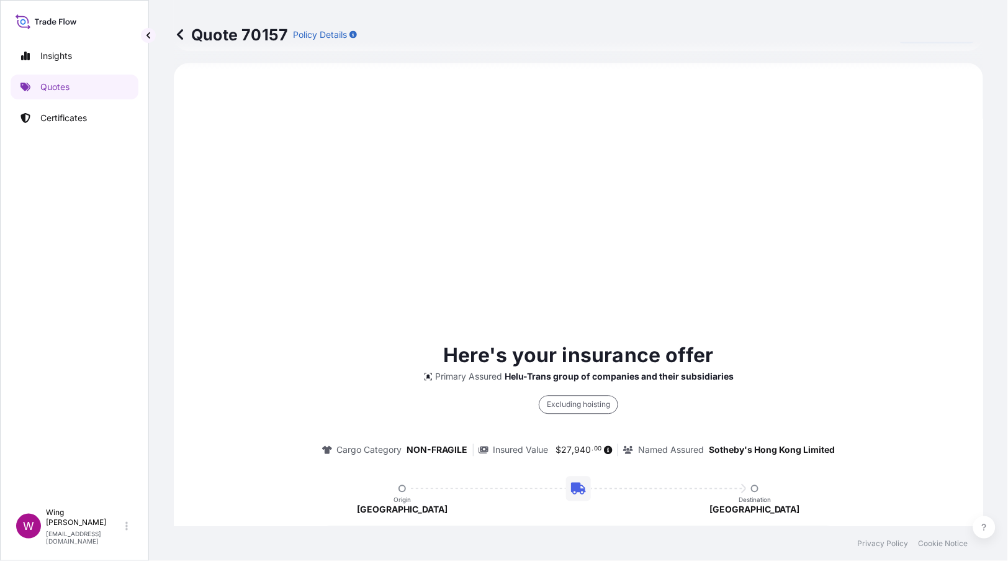
select select "COURIER"
select select "Transit"
select select "[GEOGRAPHIC_DATA]"
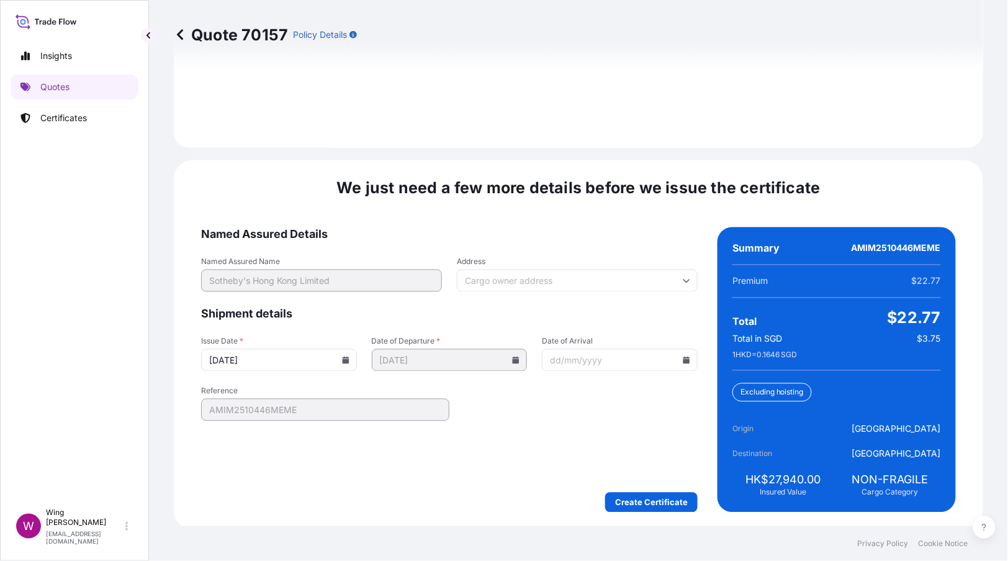
scroll to position [1692, 0]
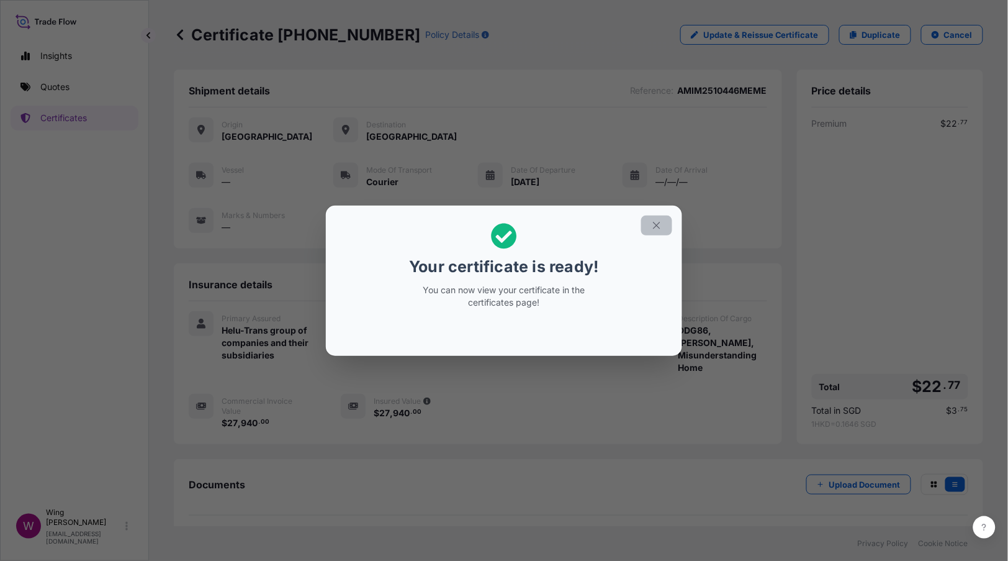
click at [654, 230] on icon "button" at bounding box center [656, 225] width 11 height 11
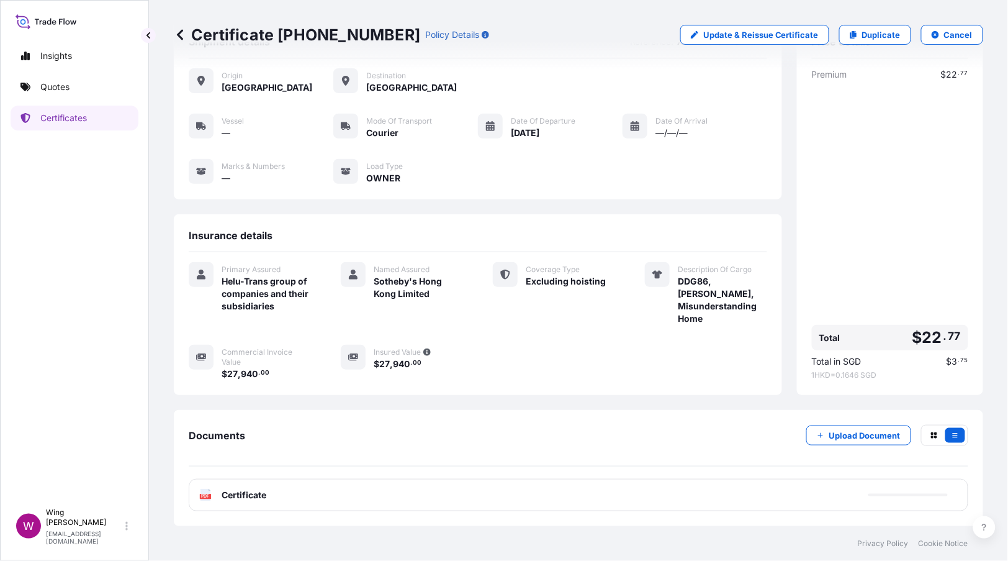
scroll to position [50, 0]
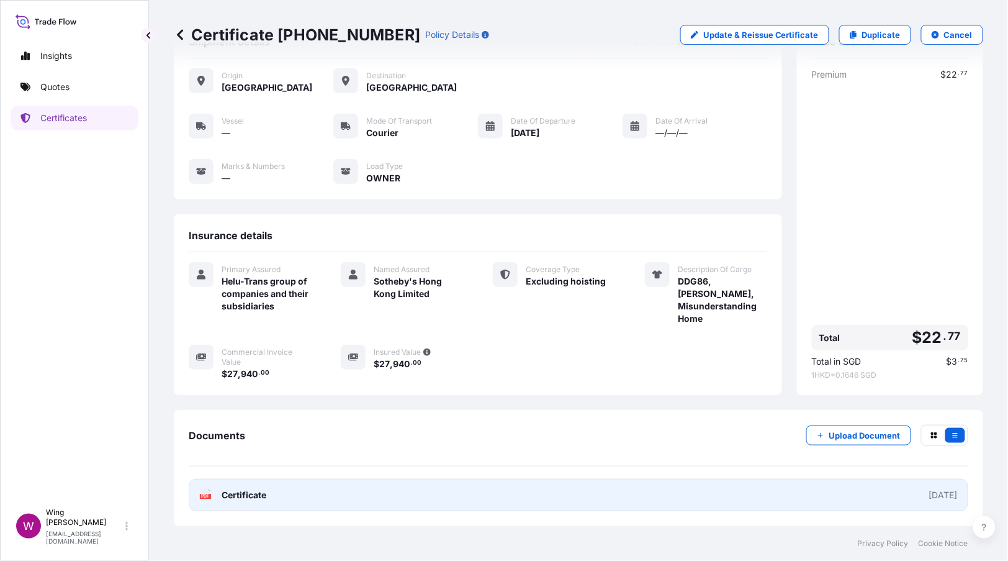
click at [199, 499] on icon "PDF" at bounding box center [205, 495] width 12 height 12
